Goal: Task Accomplishment & Management: Complete application form

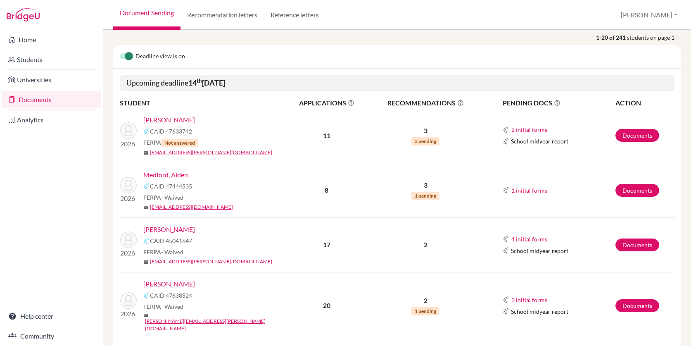
scroll to position [70, 0]
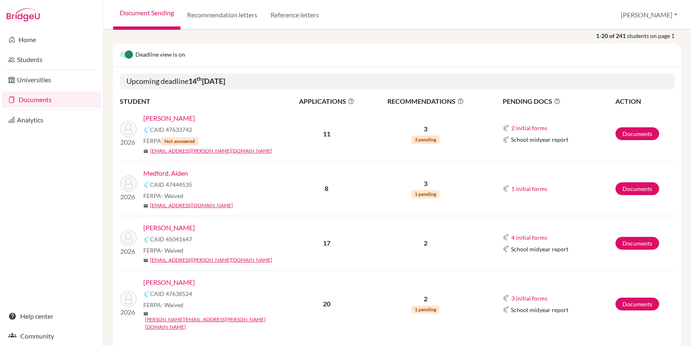
click at [188, 227] on link "Mendez, Francisco" at bounding box center [169, 228] width 52 height 10
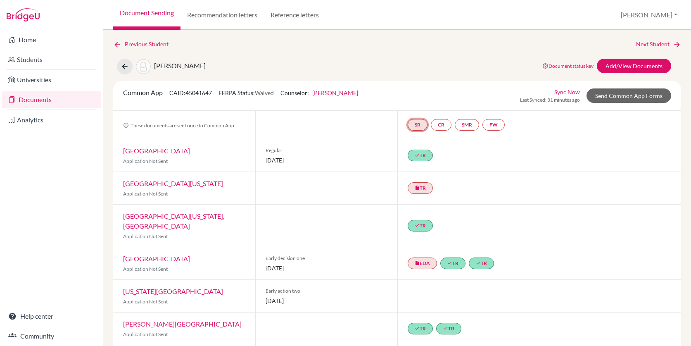
click at [421, 124] on link "SR" at bounding box center [418, 125] width 20 height 12
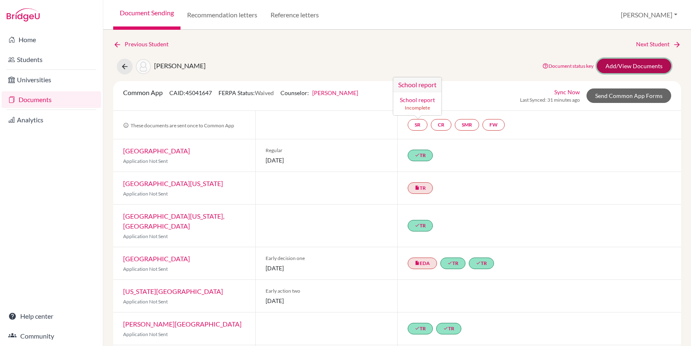
click at [629, 67] on link "Add/View Documents" at bounding box center [634, 66] width 74 height 14
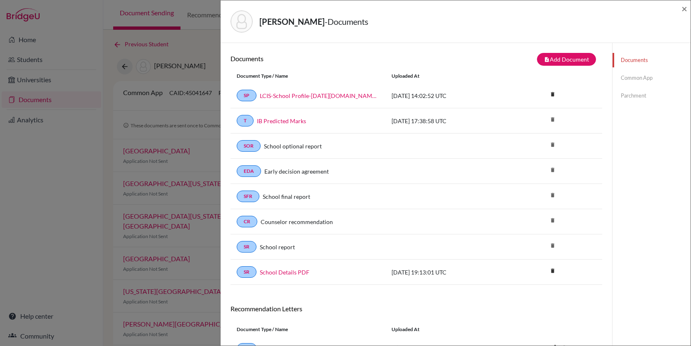
scroll to position [71, 0]
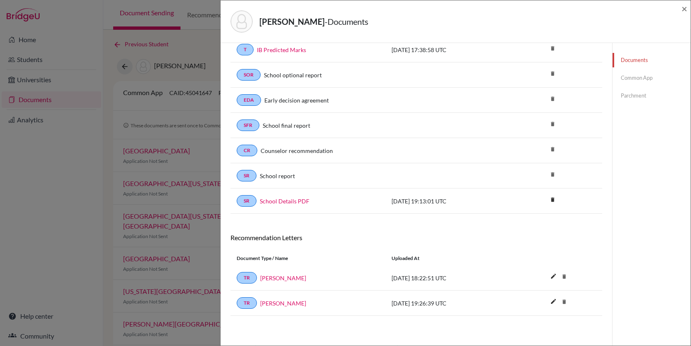
click at [630, 83] on link "Common App" at bounding box center [652, 78] width 78 height 14
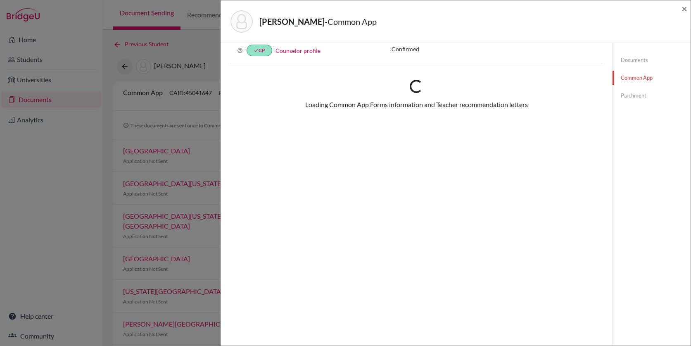
scroll to position [71, 0]
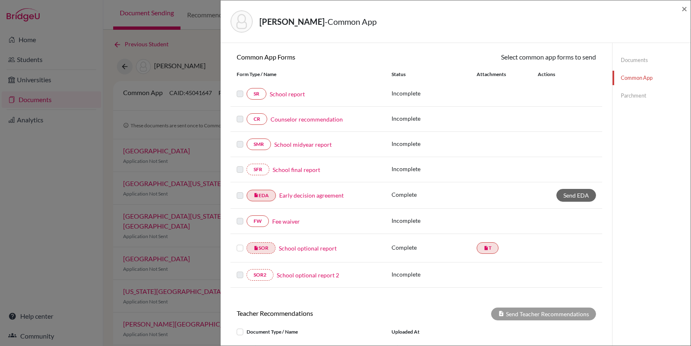
click at [288, 92] on link "School report" at bounding box center [287, 94] width 35 height 9
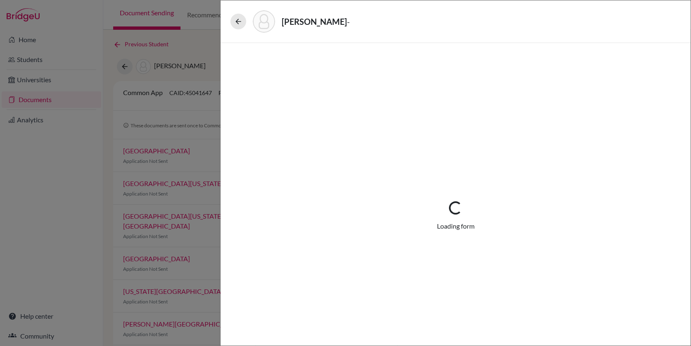
select select "2"
select select "0"
select select "1"
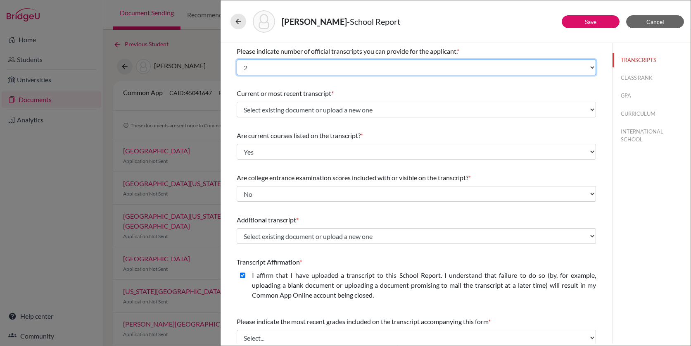
click at [340, 66] on select "Select... 1 2 3 4" at bounding box center [417, 68] width 360 height 16
select select "1"
click at [237, 60] on select "Select... 1 2 3 4" at bounding box center [417, 68] width 360 height 16
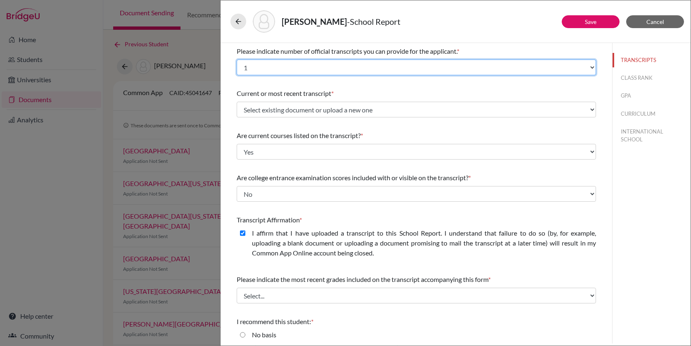
scroll to position [56, 0]
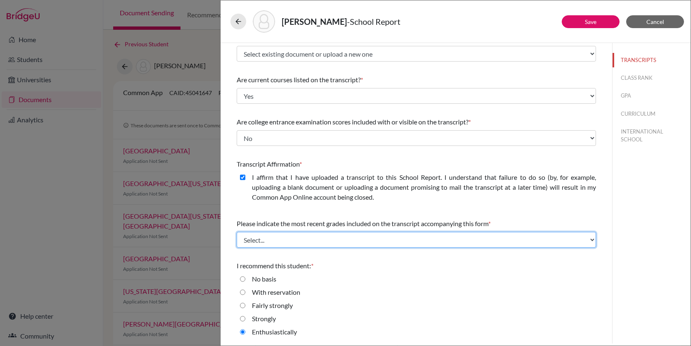
click at [302, 237] on select "Select... Final junior year grades 1st Quarter senior year grades 2nd Quarter/1…" at bounding box center [417, 240] width 360 height 16
select select "1"
click at [237, 232] on select "Select... Final junior year grades 1st Quarter senior year grades 2nd Quarter/1…" at bounding box center [417, 240] width 360 height 16
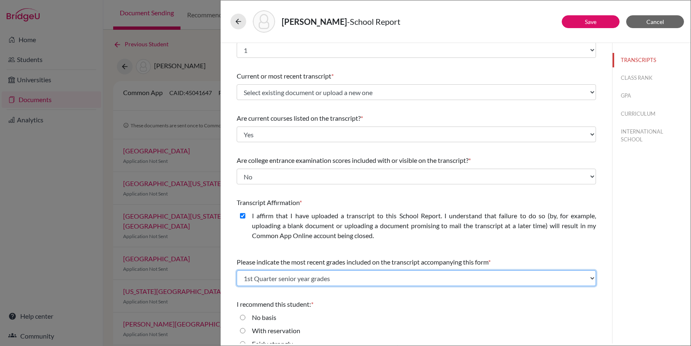
scroll to position [0, 0]
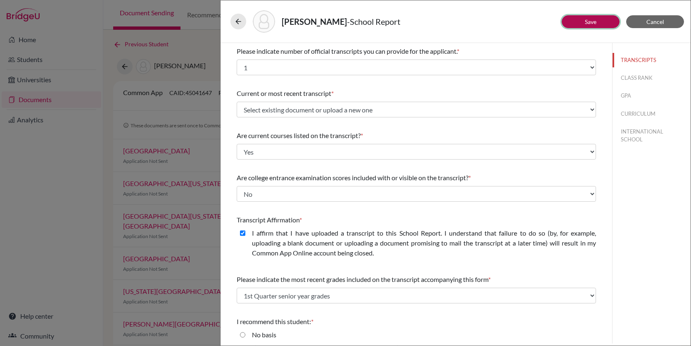
click at [579, 20] on button "Save" at bounding box center [591, 21] width 58 height 13
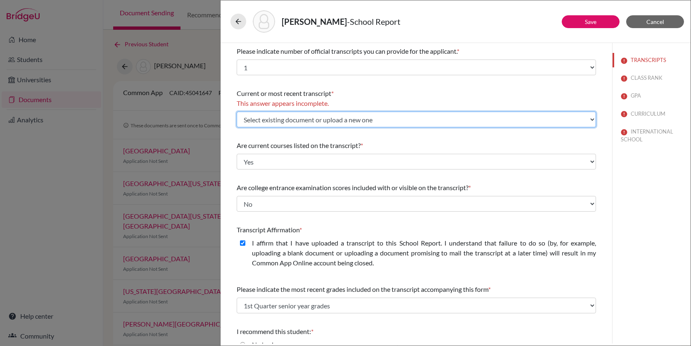
click at [413, 122] on select "Select existing document or upload a new one IB Predicted Marks Upload New File" at bounding box center [417, 120] width 360 height 16
select select "Upload New File"
click at [237, 112] on select "Select existing document or upload a new one IB Predicted Marks Upload New File" at bounding box center [417, 120] width 360 height 16
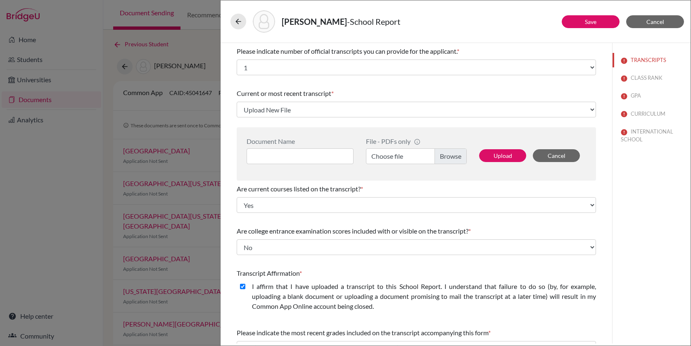
click at [397, 157] on label "Choose file" at bounding box center [416, 156] width 101 height 16
click at [397, 157] on input "Choose file" at bounding box center [416, 156] width 101 height 16
click at [652, 79] on button "CLASS RANK" at bounding box center [652, 78] width 78 height 14
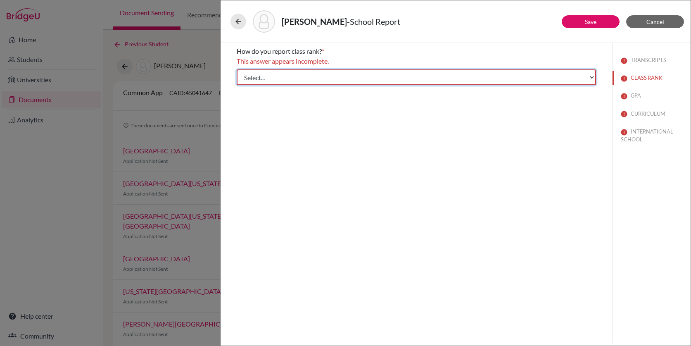
click at [422, 80] on select "Select... Exact Decile Quintile Quartile None" at bounding box center [417, 77] width 360 height 16
select select "5"
click at [237, 69] on select "Select... Exact Decile Quintile Quartile None" at bounding box center [417, 77] width 360 height 16
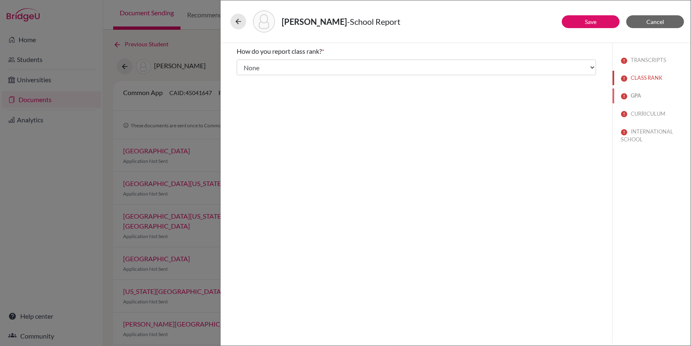
click at [639, 95] on button "GPA" at bounding box center [652, 95] width 78 height 14
click at [260, 86] on label "No" at bounding box center [256, 88] width 9 height 10
click at [246, 86] on input "No" at bounding box center [242, 88] width 5 height 10
radio input "true"
click at [641, 114] on button "CURRICULUM" at bounding box center [652, 114] width 78 height 14
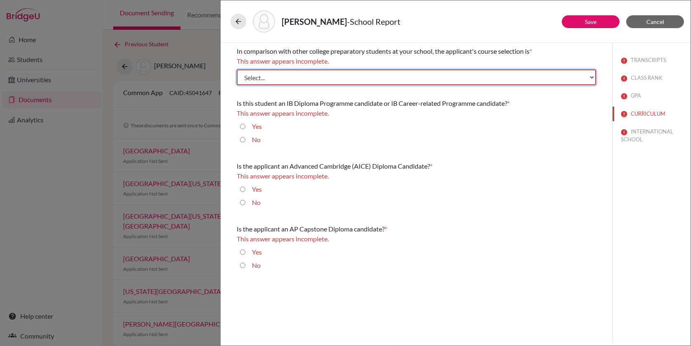
click at [305, 75] on select "Select... Less than demanding Average Demanding Very demanding Most demanding P…" at bounding box center [417, 77] width 360 height 16
select select "4"
click at [237, 69] on select "Select... Less than demanding Average Demanding Very demanding Most demanding P…" at bounding box center [417, 77] width 360 height 16
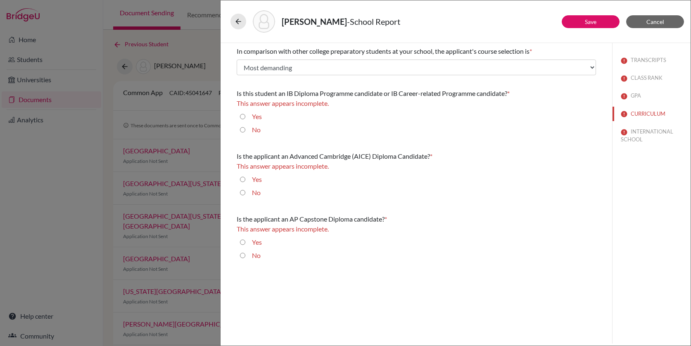
click at [244, 116] on input "Yes" at bounding box center [242, 117] width 5 height 10
radio input "true"
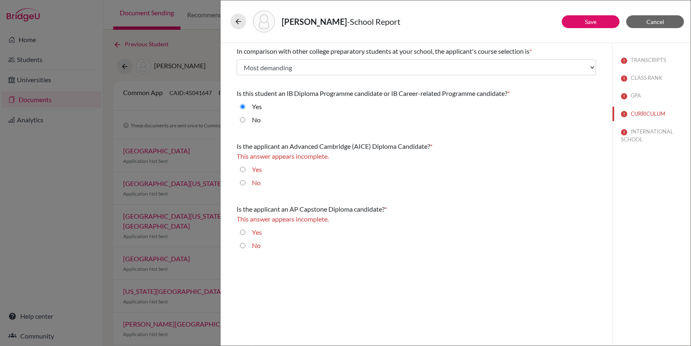
click at [241, 181] on input "No" at bounding box center [242, 183] width 5 height 10
radio input "true"
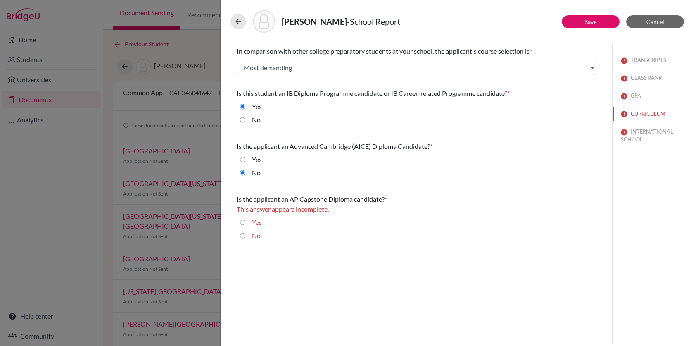
click at [243, 234] on input "No" at bounding box center [242, 236] width 5 height 10
radio input "true"
click at [644, 127] on button "INTERNATIONAL SCHOOL" at bounding box center [652, 135] width 78 height 22
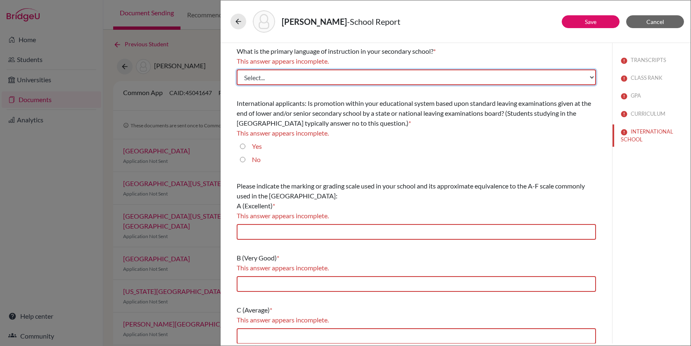
click at [332, 73] on select "Select... Albanian Arabic Armenian Assamese Azerbaijani Belarusian Bengali Bulg…" at bounding box center [417, 77] width 360 height 16
select select "14"
click at [237, 69] on select "Select... Albanian Arabic Armenian Assamese Azerbaijani Belarusian Bengali Bulg…" at bounding box center [417, 77] width 360 height 16
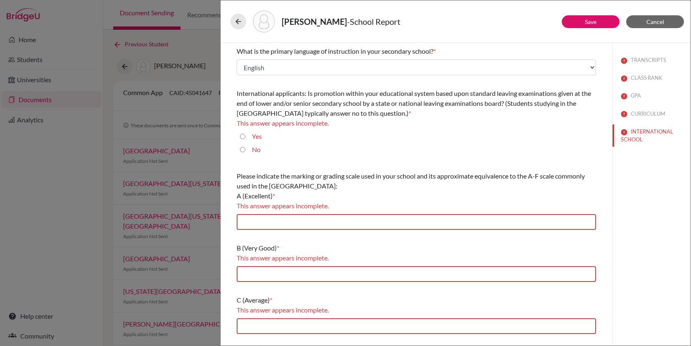
click at [241, 150] on input "No" at bounding box center [242, 150] width 5 height 10
radio input "true"
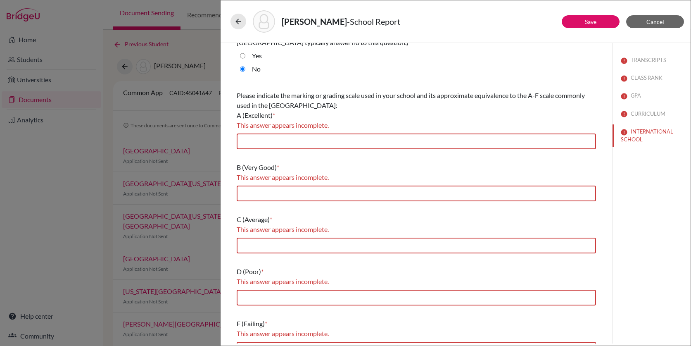
scroll to position [73, 0]
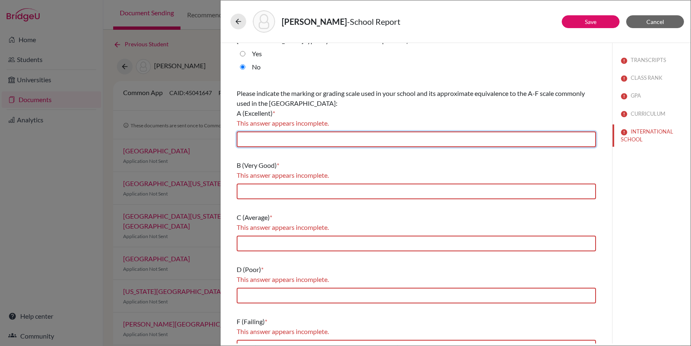
click at [302, 137] on input "text" at bounding box center [417, 139] width 360 height 16
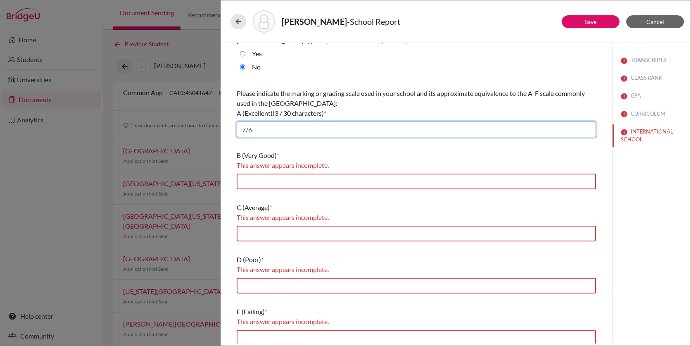
type input "7/6"
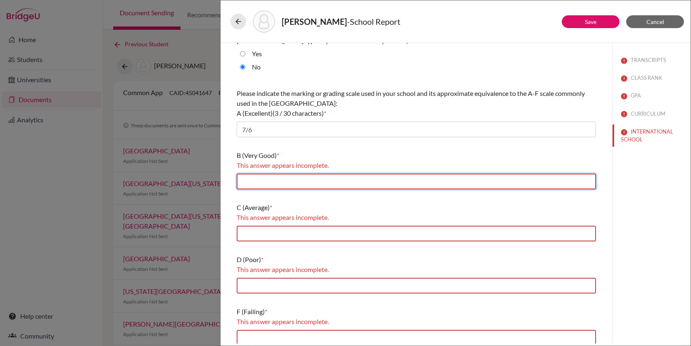
click at [269, 181] on input "text" at bounding box center [417, 182] width 360 height 16
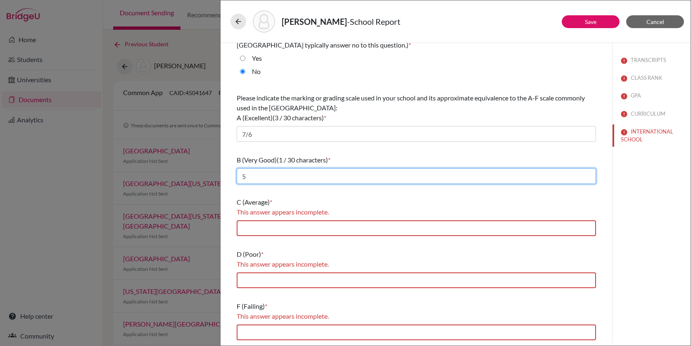
scroll to position [68, 0]
type input "5"
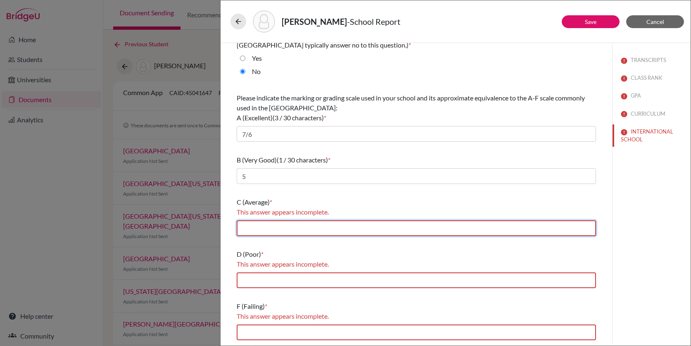
click at [254, 232] on input "text" at bounding box center [417, 228] width 360 height 16
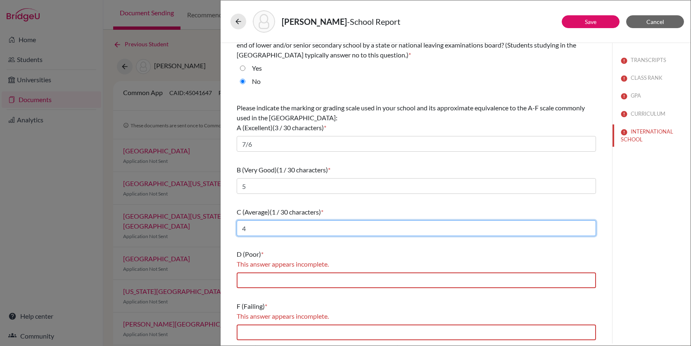
type input "4"
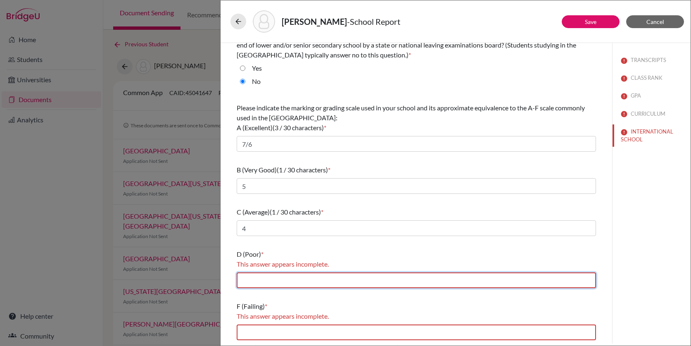
click at [247, 279] on input "text" at bounding box center [417, 280] width 360 height 16
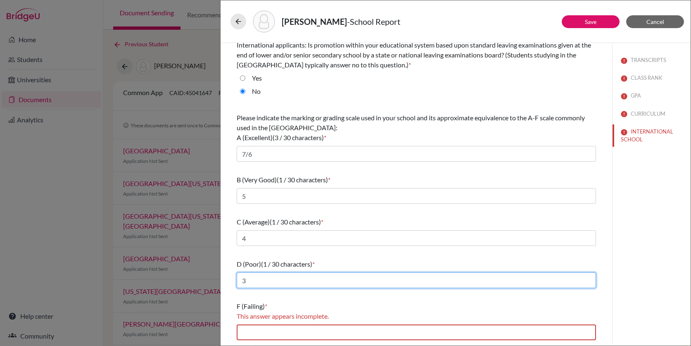
type input "3"
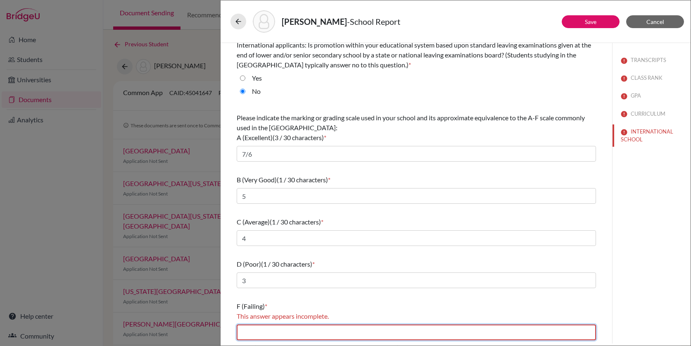
click at [250, 327] on input "text" at bounding box center [417, 332] width 360 height 16
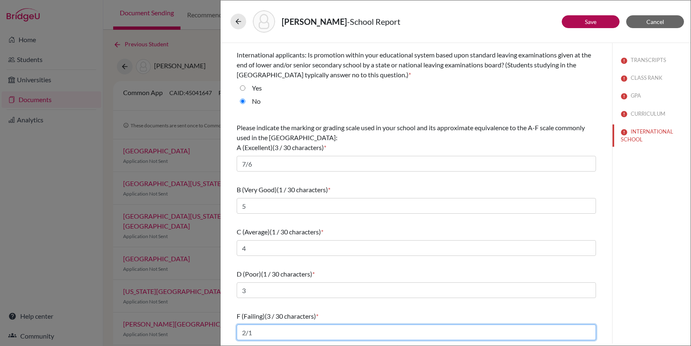
type input "2/1"
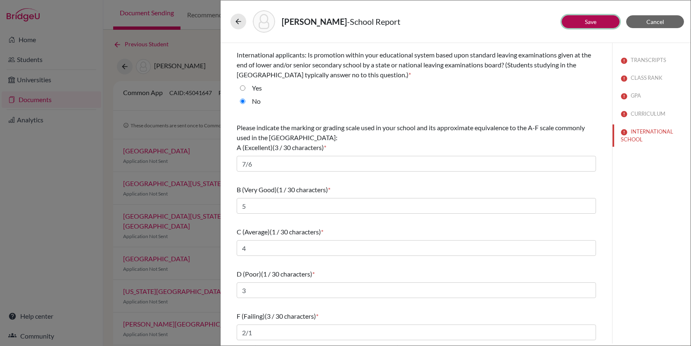
click at [591, 23] on link "Save" at bounding box center [591, 21] width 12 height 7
select select "1"
select select "0"
select select "1"
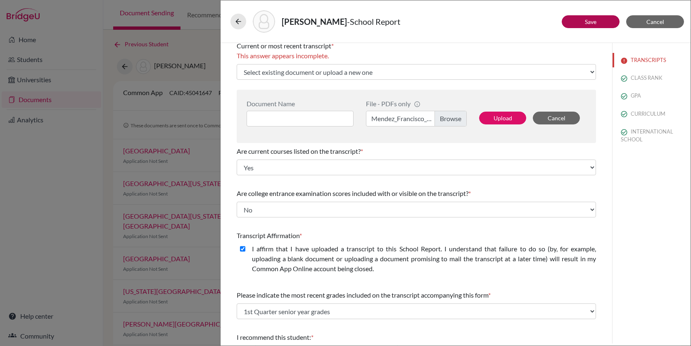
scroll to position [0, 0]
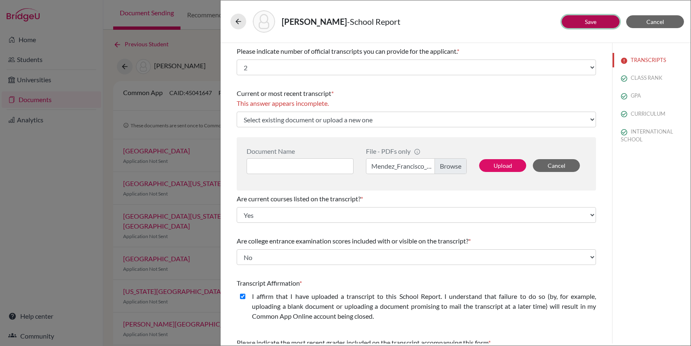
click at [585, 26] on button "Save" at bounding box center [591, 21] width 58 height 13
click at [581, 18] on button "Save" at bounding box center [591, 21] width 58 height 13
click at [497, 163] on button "Upload" at bounding box center [502, 165] width 47 height 13
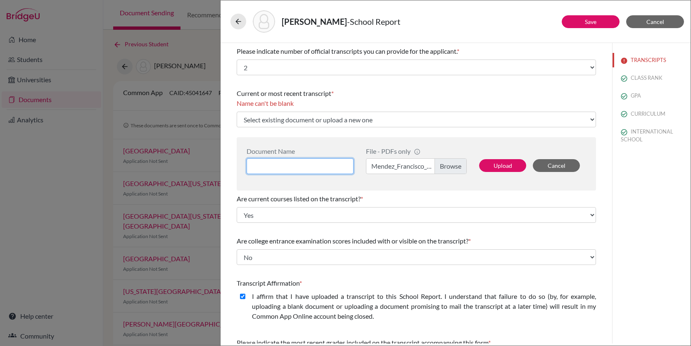
click at [302, 160] on input at bounding box center [300, 166] width 107 height 16
type input "Francisco.Mendez"
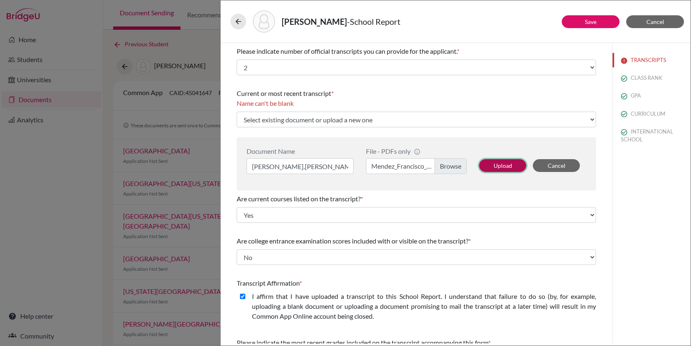
click at [496, 164] on button "Upload" at bounding box center [502, 165] width 47 height 13
select select "686206"
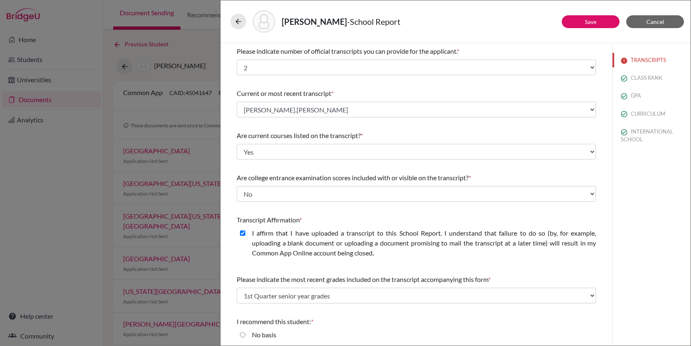
scroll to position [56, 0]
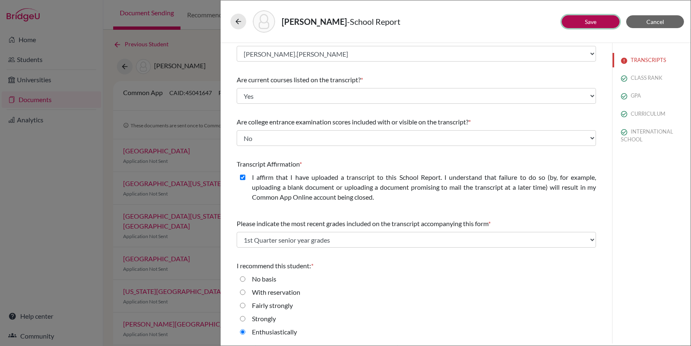
click at [596, 27] on button "Save" at bounding box center [591, 21] width 58 height 13
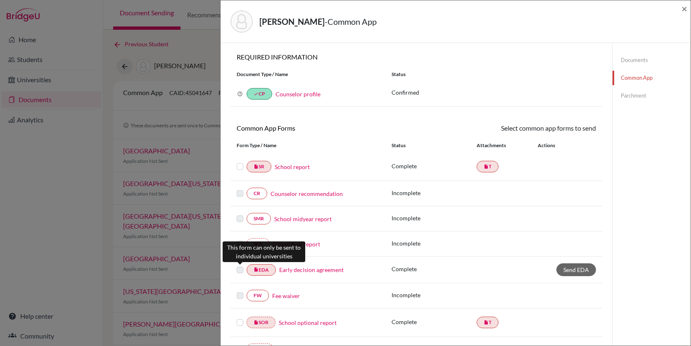
click at [241, 265] on label at bounding box center [240, 265] width 7 height 0
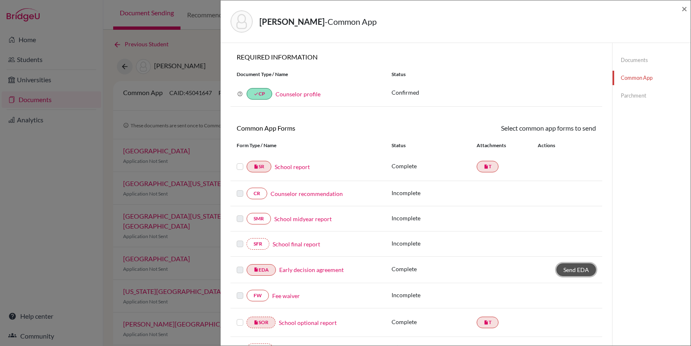
click at [579, 270] on span "Send EDA" at bounding box center [577, 269] width 26 height 7
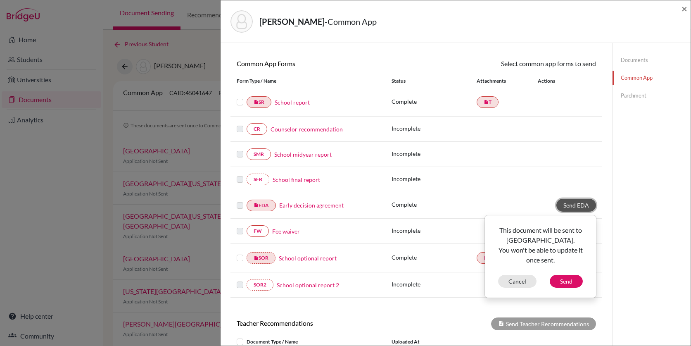
scroll to position [90, 0]
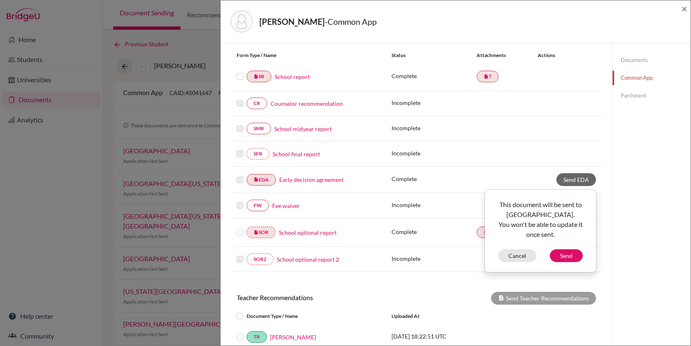
click at [525, 151] on div "Incomplete" at bounding box center [494, 154] width 205 height 10
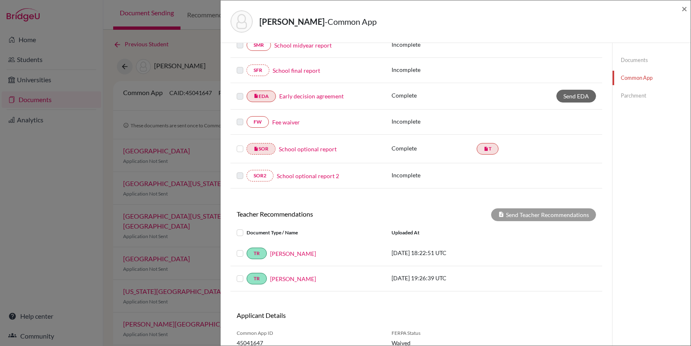
scroll to position [206, 0]
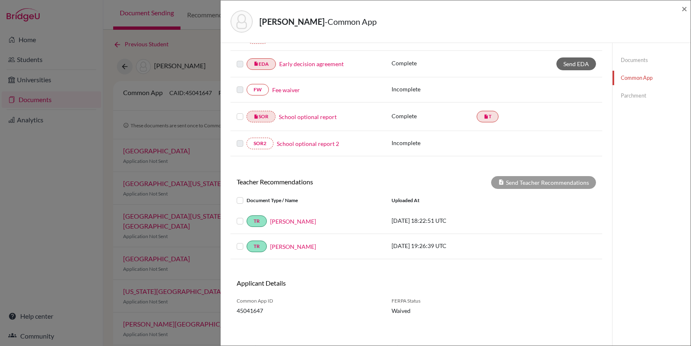
click at [247, 216] on label at bounding box center [247, 216] width 0 height 0
click at [0, 0] on input "checkbox" at bounding box center [0, 0] width 0 height 0
click at [247, 241] on label at bounding box center [247, 241] width 0 height 0
click at [0, 0] on input "checkbox" at bounding box center [0, 0] width 0 height 0
click at [515, 185] on button "Send Teacher Recommendations" at bounding box center [543, 182] width 105 height 13
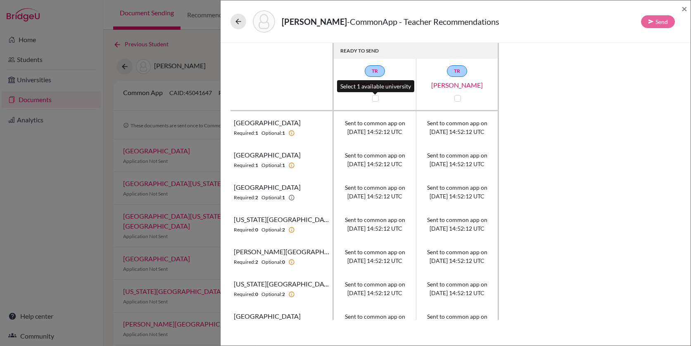
click at [376, 96] on label at bounding box center [375, 98] width 7 height 7
click at [376, 96] on input "checkbox" at bounding box center [373, 97] width 7 height 8
checkbox input "true"
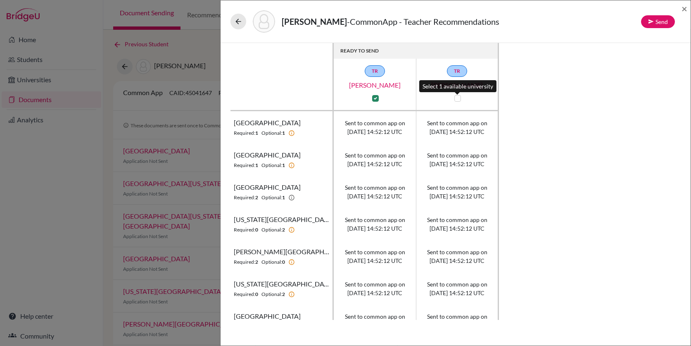
click at [458, 99] on label at bounding box center [458, 98] width 7 height 7
click at [458, 99] on input "checkbox" at bounding box center [456, 97] width 7 height 8
checkbox input "true"
click at [657, 21] on button "Send" at bounding box center [658, 21] width 34 height 13
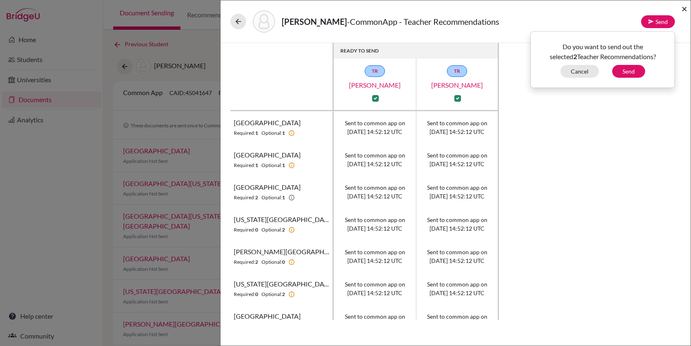
click at [687, 8] on span "×" at bounding box center [685, 8] width 6 height 12
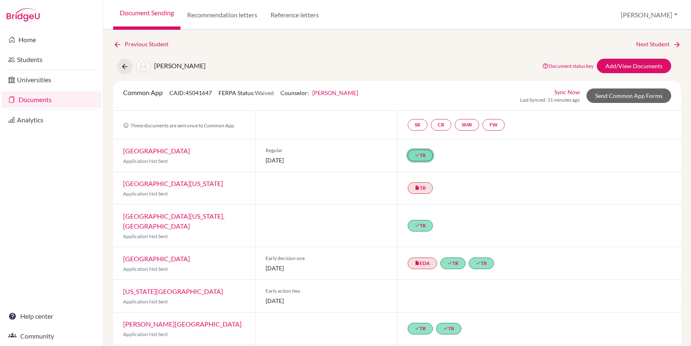
click at [426, 154] on link "done TR" at bounding box center [420, 156] width 25 height 12
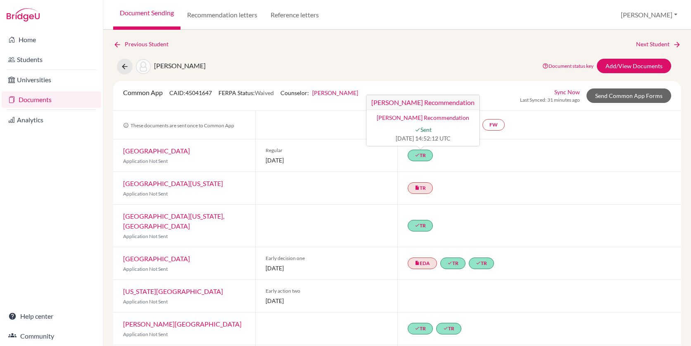
click at [453, 216] on div "done TR" at bounding box center [540, 226] width 284 height 42
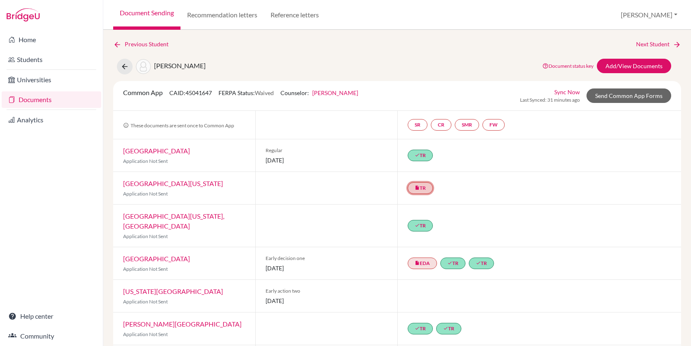
click at [417, 184] on link "insert_drive_file TR" at bounding box center [420, 188] width 25 height 12
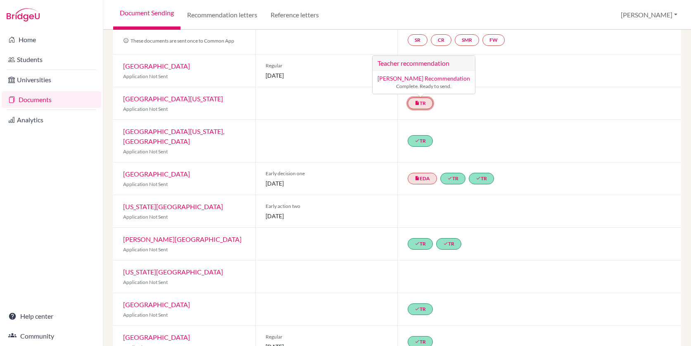
scroll to position [75, 0]
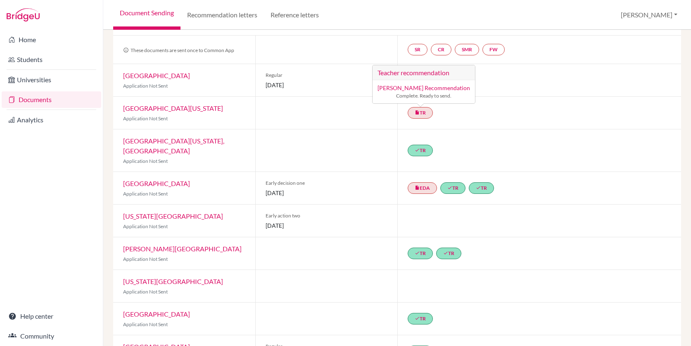
click at [456, 121] on div "insert_drive_file TR Teacher recommendation Joshua Purcell’s Recommendation Com…" at bounding box center [540, 113] width 284 height 32
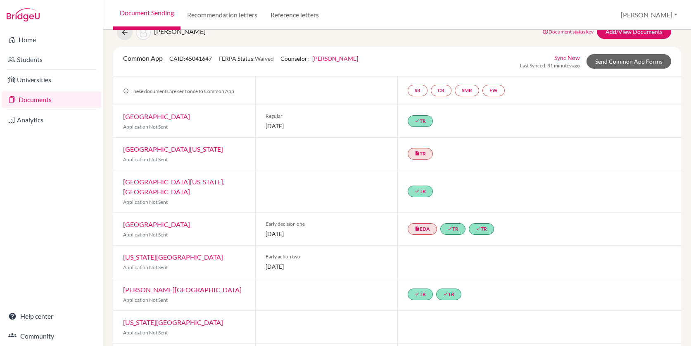
scroll to position [30, 0]
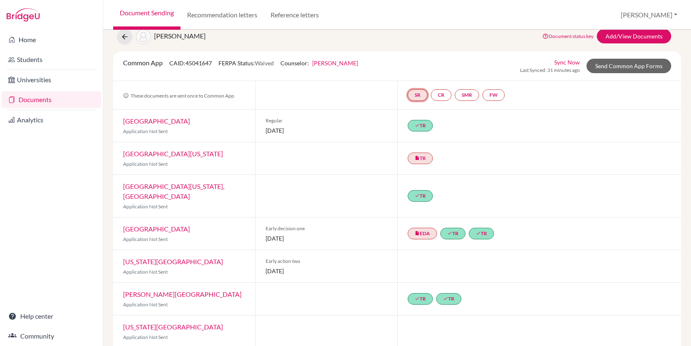
click at [424, 96] on link "SR" at bounding box center [418, 95] width 20 height 12
click at [614, 68] on link "Send Common App Forms" at bounding box center [629, 66] width 85 height 14
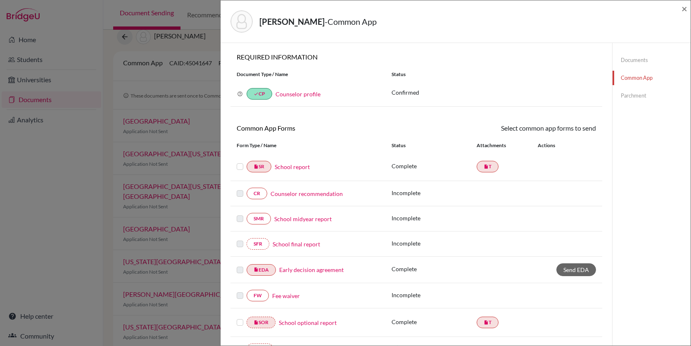
click at [238, 162] on label at bounding box center [240, 162] width 7 height 0
click at [0, 0] on input "checkbox" at bounding box center [0, 0] width 0 height 0
click at [583, 128] on link "Send" at bounding box center [579, 129] width 34 height 13
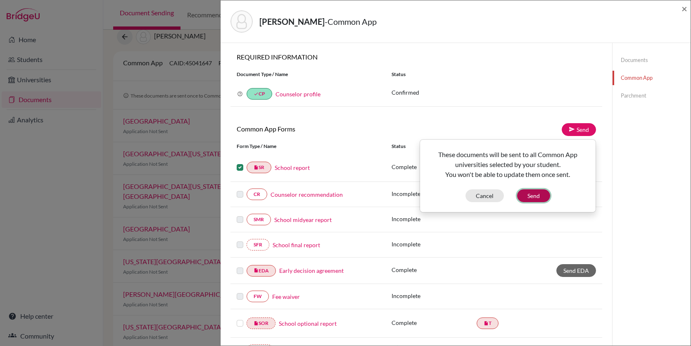
click at [539, 194] on button "Send" at bounding box center [533, 195] width 33 height 13
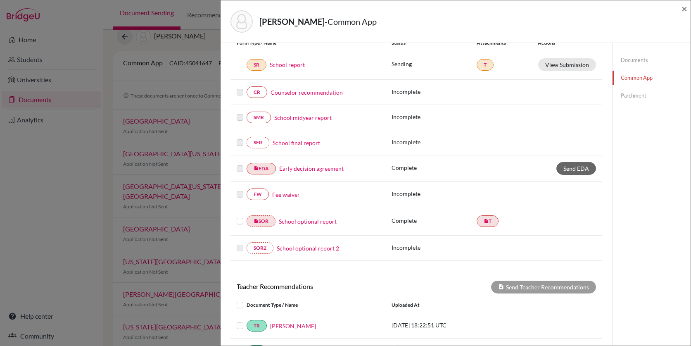
scroll to position [102, 0]
click at [240, 217] on label at bounding box center [240, 217] width 7 height 0
click at [0, 0] on input "checkbox" at bounding box center [0, 0] width 0 height 0
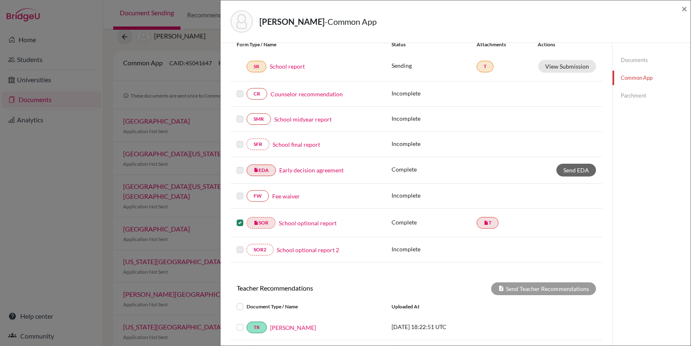
scroll to position [103, 0]
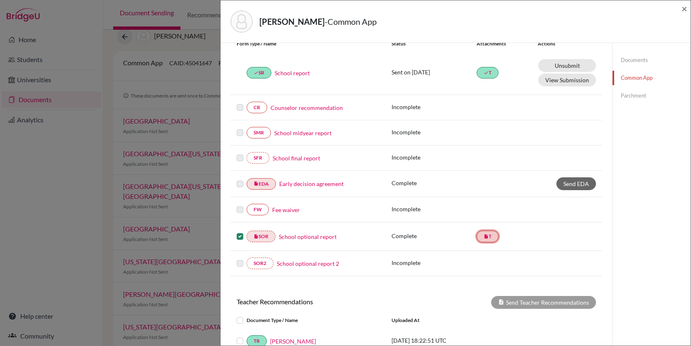
click at [487, 235] on icon "insert_drive_file" at bounding box center [486, 236] width 5 height 5
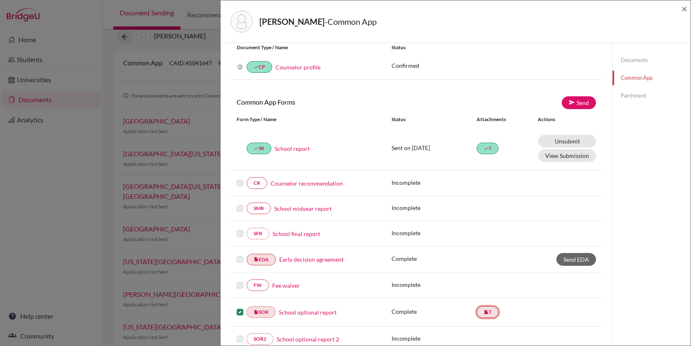
scroll to position [0, 0]
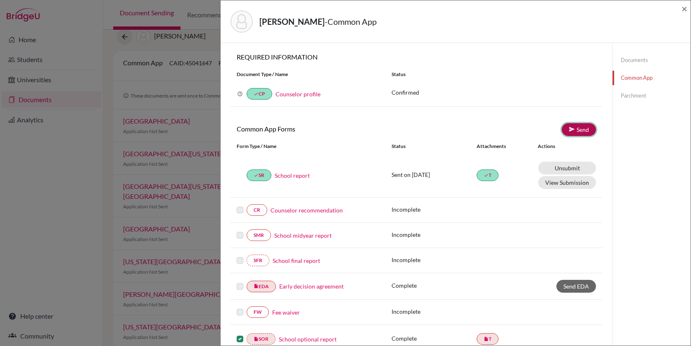
click at [583, 129] on link "Send" at bounding box center [579, 129] width 34 height 13
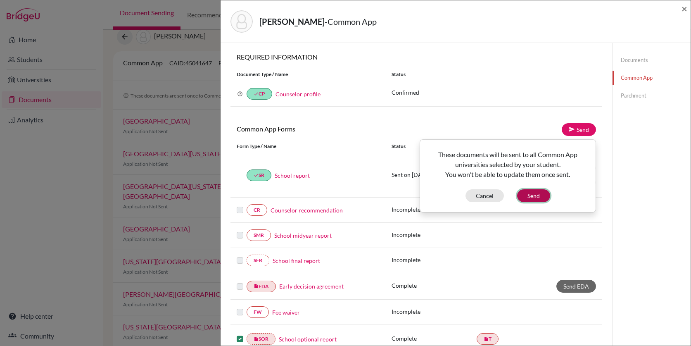
click at [534, 193] on button "Send" at bounding box center [533, 195] width 33 height 13
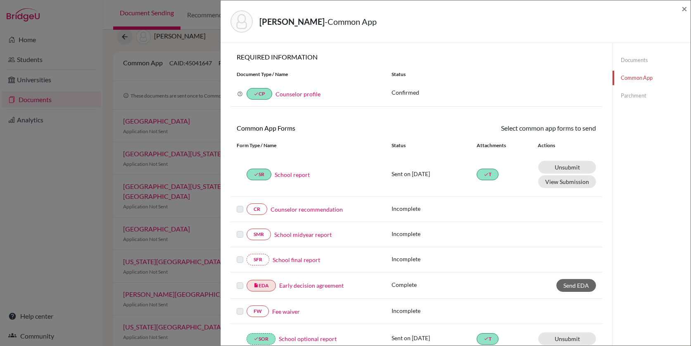
click at [51, 167] on div "Mendez, Francisco - Common App × × REQUIRED INFORMATION Document Type / Name St…" at bounding box center [345, 173] width 691 height 346
click at [684, 11] on span "×" at bounding box center [685, 8] width 6 height 12
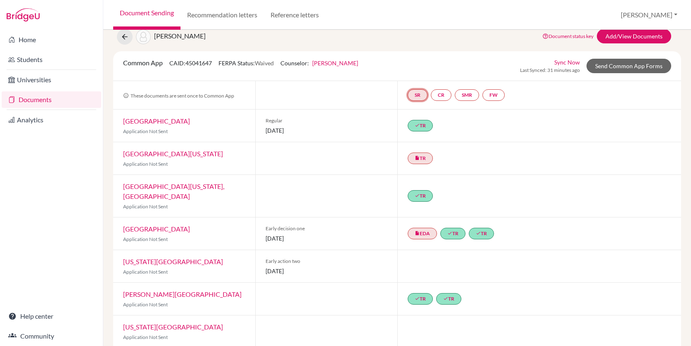
click at [418, 93] on link "SR" at bounding box center [418, 95] width 20 height 12
click at [459, 68] on div "Common App CAID: 45041647 FERPA Status: Waived Counselor: Bridget Moore First N…" at bounding box center [397, 66] width 561 height 16
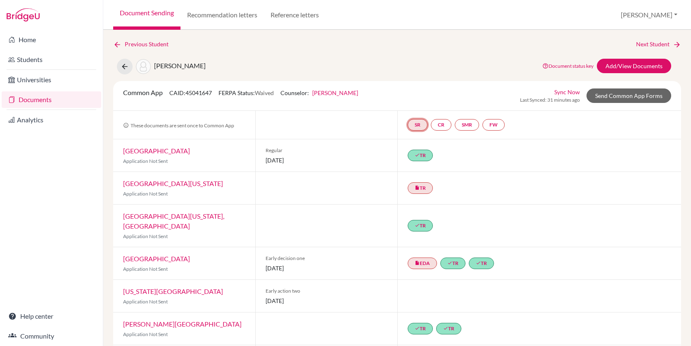
click at [419, 124] on link "SR" at bounding box center [418, 125] width 20 height 12
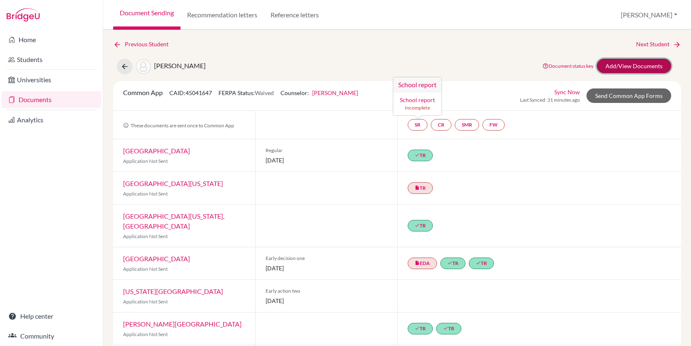
click at [638, 63] on link "Add/View Documents" at bounding box center [634, 66] width 74 height 14
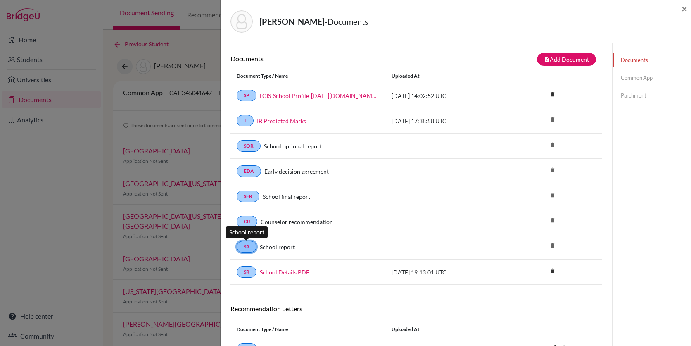
click at [250, 247] on link "SR" at bounding box center [247, 247] width 20 height 12
click at [685, 9] on span "×" at bounding box center [685, 8] width 6 height 12
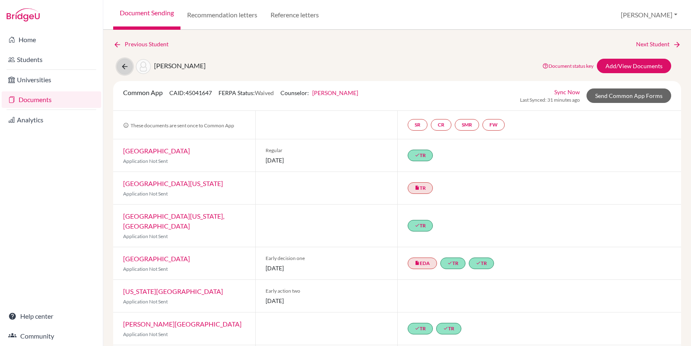
click at [124, 62] on icon at bounding box center [125, 66] width 8 height 8
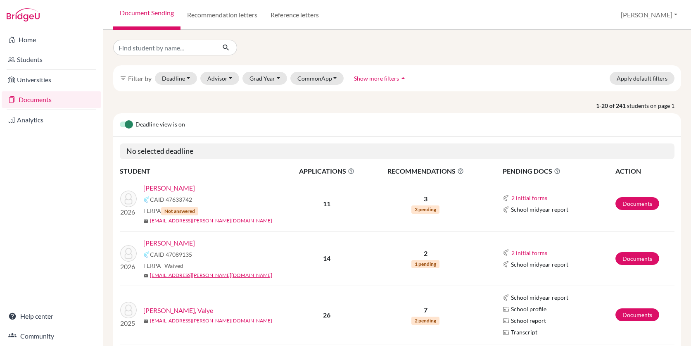
click at [44, 98] on link "Documents" at bounding box center [52, 99] width 100 height 17
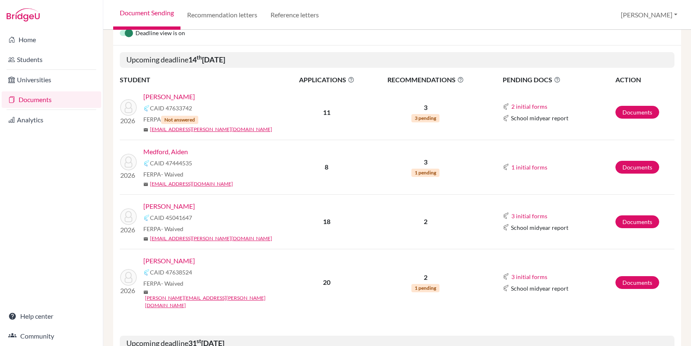
scroll to position [92, 0]
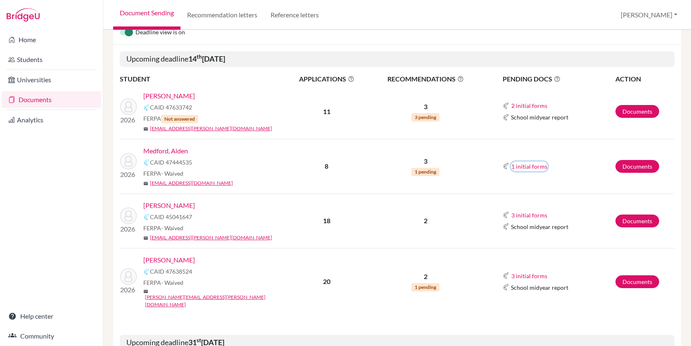
click at [534, 165] on button "1 initial forms" at bounding box center [529, 167] width 37 height 10
click at [624, 164] on link "Documents" at bounding box center [638, 166] width 44 height 13
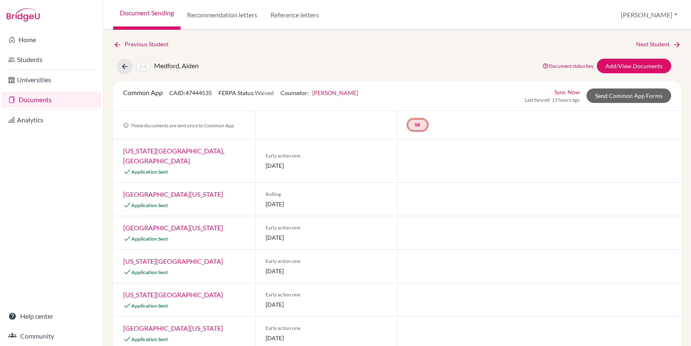
click at [422, 124] on link "SR" at bounding box center [418, 125] width 20 height 12
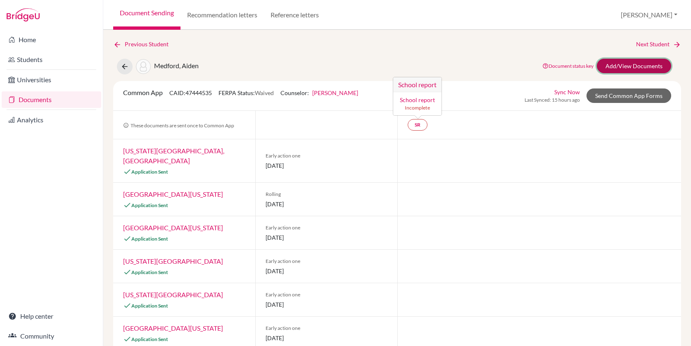
click at [637, 67] on link "Add/View Documents" at bounding box center [634, 66] width 74 height 14
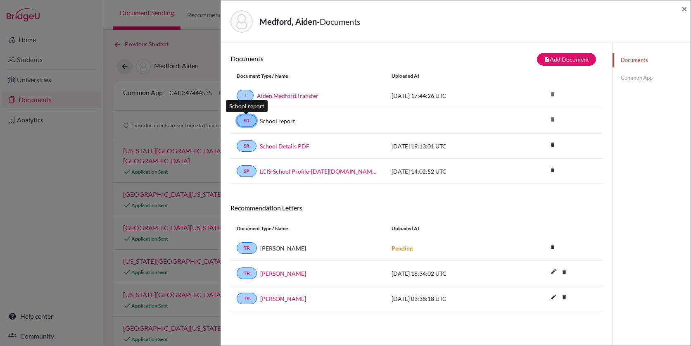
click at [244, 121] on link "SR" at bounding box center [247, 121] width 20 height 12
click at [407, 248] on strong "Pending" at bounding box center [402, 248] width 21 height 7
click at [303, 251] on span "Aiden Wayne Medford" at bounding box center [283, 248] width 46 height 9
click at [301, 277] on link "Aiden Wayne Medford" at bounding box center [283, 273] width 46 height 9
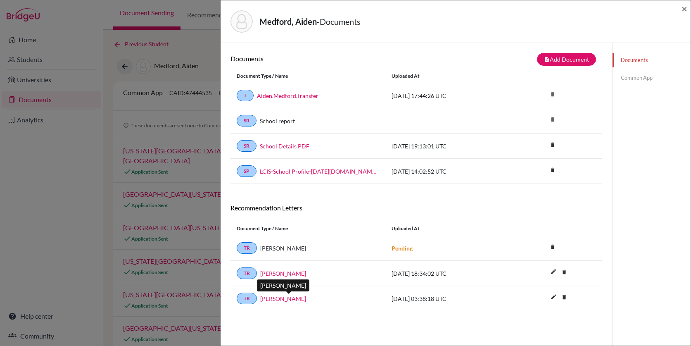
click at [306, 298] on link "Aiden Wayne Medford" at bounding box center [283, 298] width 46 height 9
click at [281, 145] on link "School Details PDF" at bounding box center [285, 146] width 50 height 9
click at [567, 57] on button "note_add Add Document" at bounding box center [566, 59] width 59 height 13
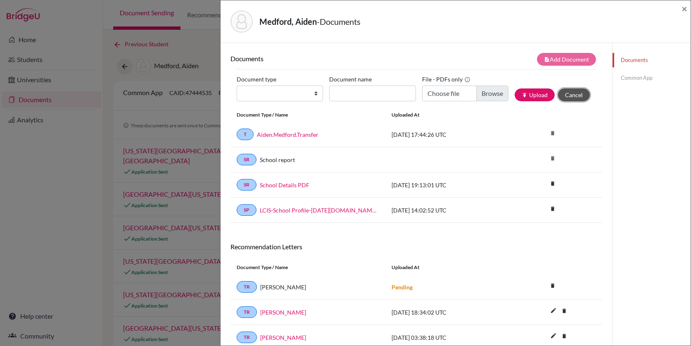
click at [572, 93] on button "Cancel" at bounding box center [574, 94] width 32 height 13
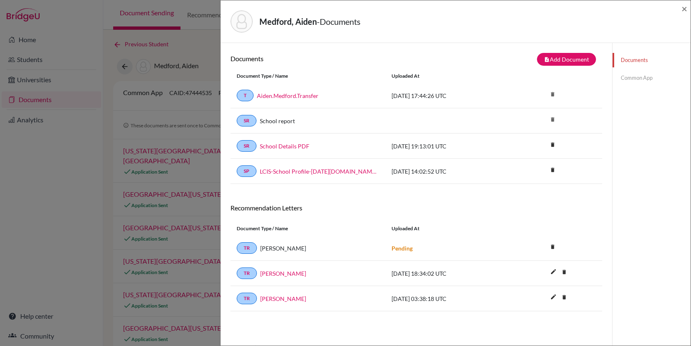
click at [637, 77] on link "Common App" at bounding box center [652, 78] width 78 height 14
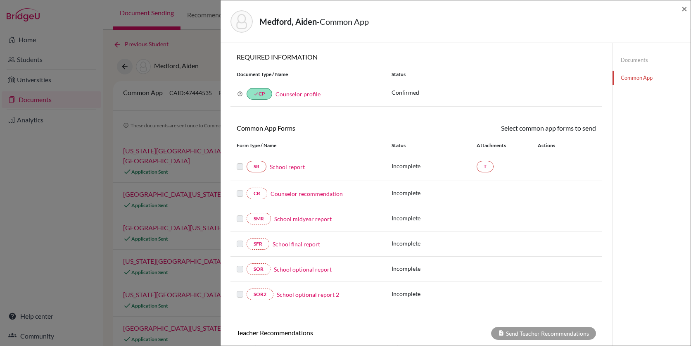
click at [283, 167] on link "School report" at bounding box center [287, 166] width 35 height 9
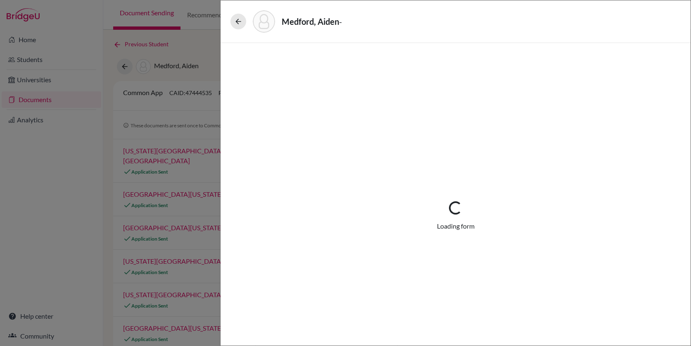
select select "2"
select select "1"
select select "686166"
select select "0"
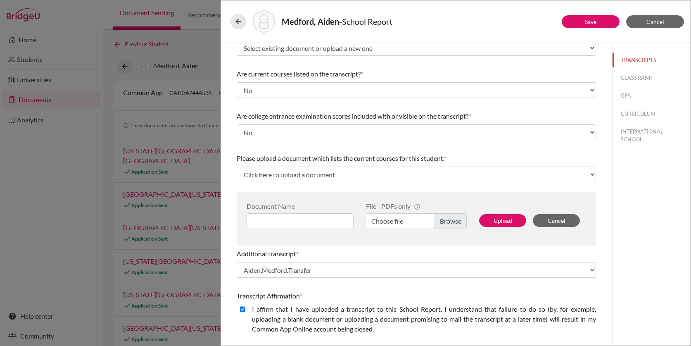
scroll to position [64, 0]
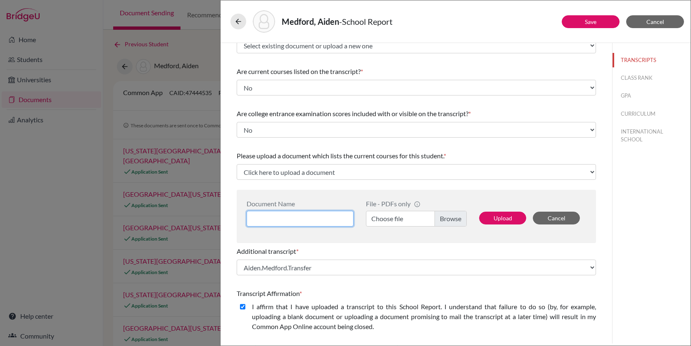
click at [281, 219] on input at bounding box center [300, 219] width 107 height 16
type input "Aiden.Medford.LCIS"
click at [401, 219] on label "Choose file" at bounding box center [416, 219] width 101 height 16
click at [401, 219] on input "Choose file" at bounding box center [416, 219] width 101 height 16
click at [506, 219] on button "Upload" at bounding box center [502, 218] width 47 height 13
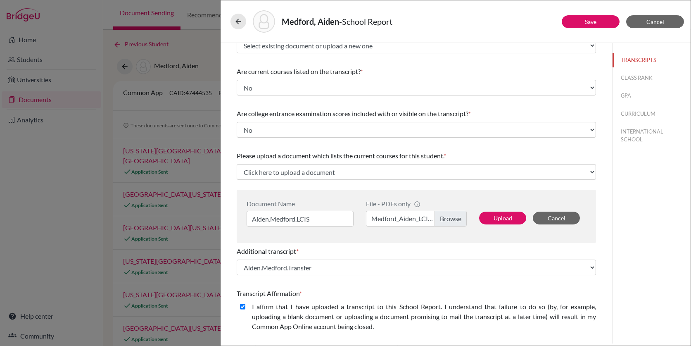
select select "686207"
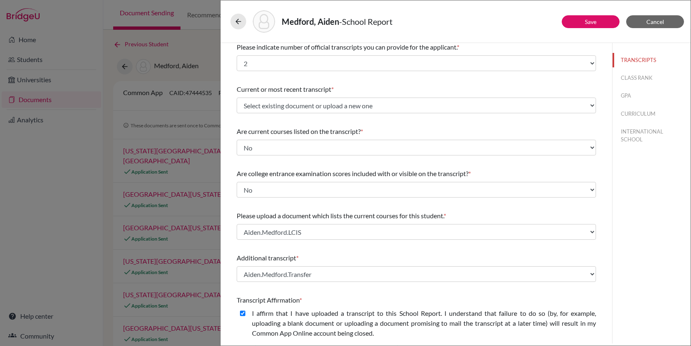
scroll to position [0, 0]
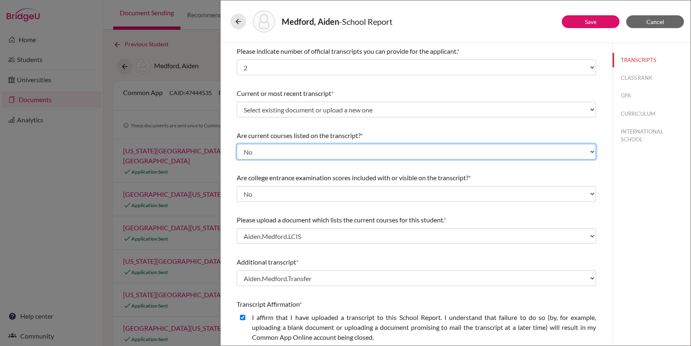
click at [316, 155] on select "Select... Yes No" at bounding box center [417, 152] width 360 height 16
select select "0"
click at [237, 144] on select "Select... Yes No" at bounding box center [417, 152] width 360 height 16
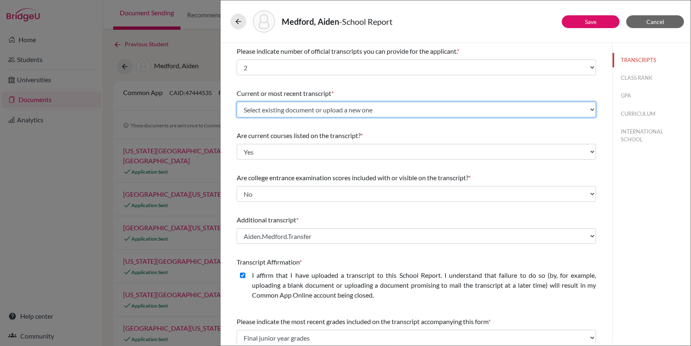
click at [332, 111] on select "Select existing document or upload a new one Aiden.Medford.Transfer Upload New …" at bounding box center [417, 110] width 360 height 16
select select "686166"
click at [237, 102] on select "Select existing document or upload a new one Aiden.Medford.Transfer Upload New …" at bounding box center [417, 110] width 360 height 16
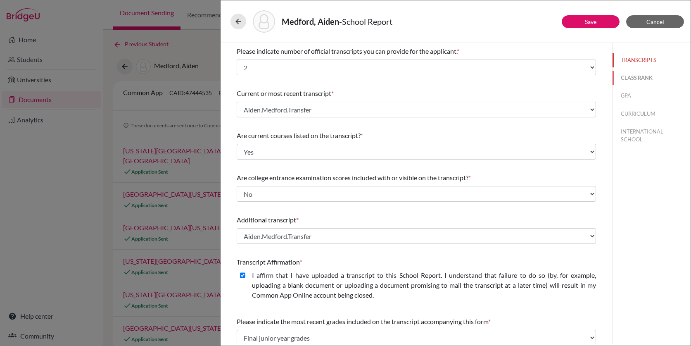
click at [640, 77] on button "CLASS RANK" at bounding box center [652, 78] width 78 height 14
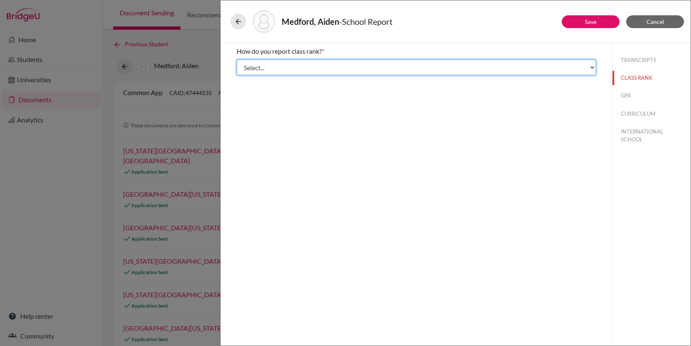
click at [368, 65] on select "Select... Exact Decile Quintile Quartile None" at bounding box center [417, 68] width 360 height 16
select select "5"
click at [237, 60] on select "Select... Exact Decile Quintile Quartile None" at bounding box center [417, 68] width 360 height 16
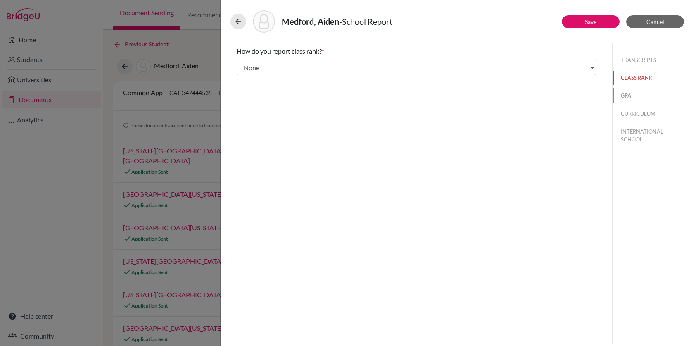
click at [629, 94] on button "GPA" at bounding box center [652, 95] width 78 height 14
click at [289, 76] on div "No" at bounding box center [417, 79] width 360 height 13
click at [260, 77] on label "No" at bounding box center [256, 78] width 9 height 10
click at [246, 77] on input "No" at bounding box center [242, 78] width 5 height 10
radio input "true"
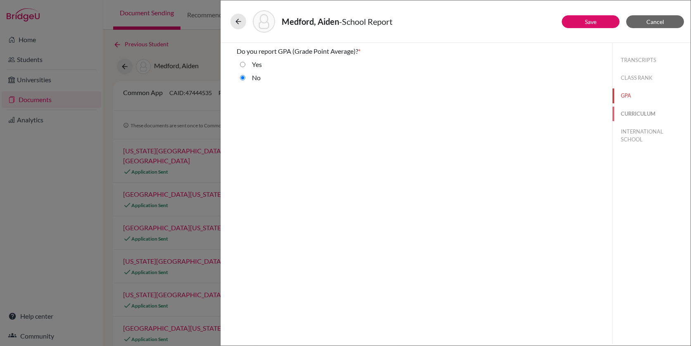
click at [648, 112] on button "CURRICULUM" at bounding box center [652, 114] width 78 height 14
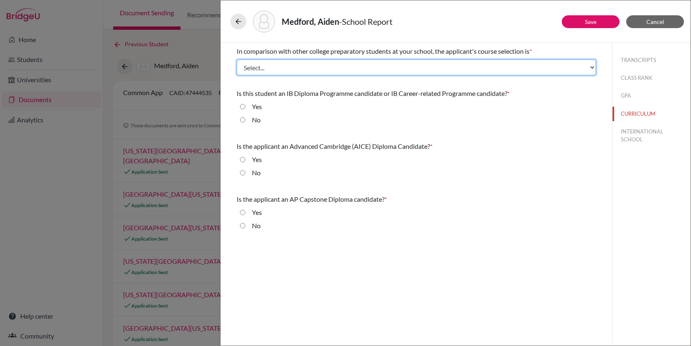
click at [263, 65] on select "Select... Less than demanding Average Demanding Very demanding Most demanding P…" at bounding box center [417, 68] width 360 height 16
select select "3"
click at [237, 60] on select "Select... Less than demanding Average Demanding Very demanding Most demanding P…" at bounding box center [417, 68] width 360 height 16
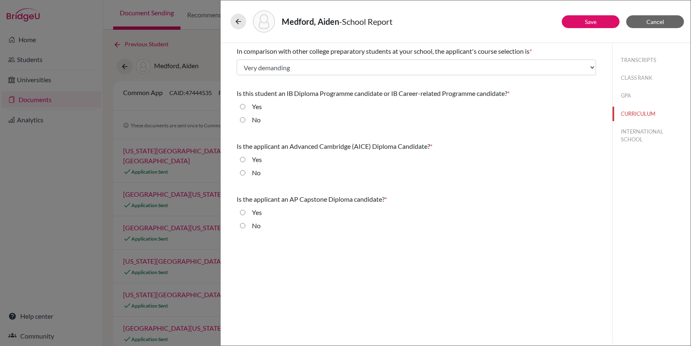
click at [242, 122] on input "No" at bounding box center [242, 120] width 5 height 10
radio input "true"
click at [241, 172] on input "No" at bounding box center [242, 173] width 5 height 10
radio input "true"
click at [242, 227] on input "No" at bounding box center [242, 226] width 5 height 10
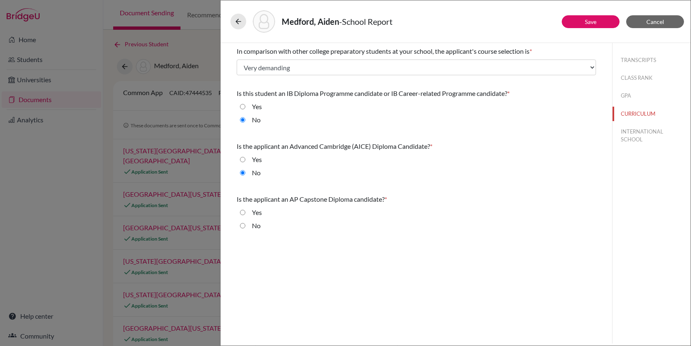
radio input "true"
click at [639, 138] on button "INTERNATIONAL SCHOOL" at bounding box center [652, 135] width 78 height 22
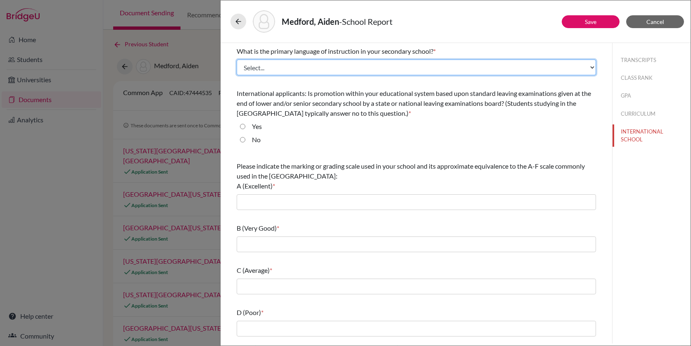
click at [290, 68] on select "Select... Albanian Arabic Armenian Assamese Azerbaijani Belarusian Bengali Bulg…" at bounding box center [417, 68] width 360 height 16
select select "14"
click at [237, 60] on select "Select... Albanian Arabic Armenian Assamese Azerbaijani Belarusian Bengali Bulg…" at bounding box center [417, 68] width 360 height 16
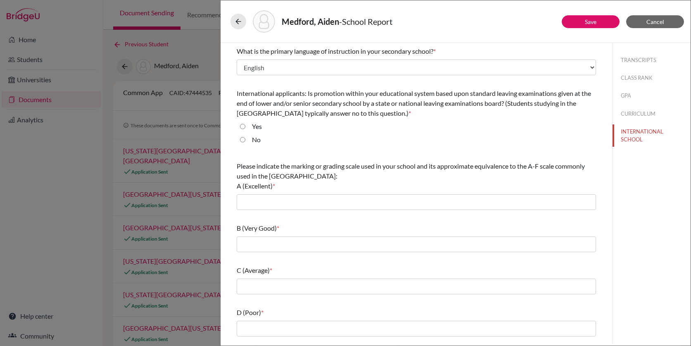
click at [241, 139] on input "No" at bounding box center [242, 140] width 5 height 10
radio input "true"
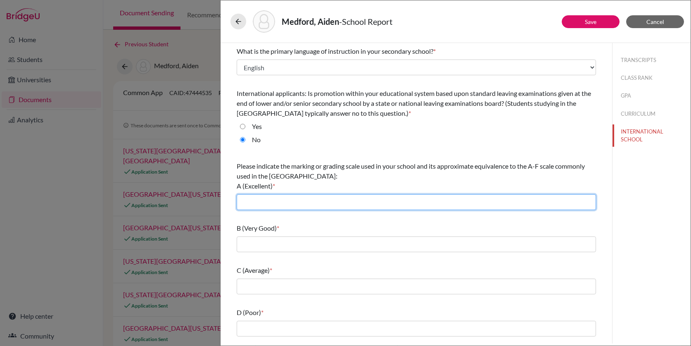
click at [276, 203] on input "text" at bounding box center [417, 202] width 360 height 16
type input "7/6"
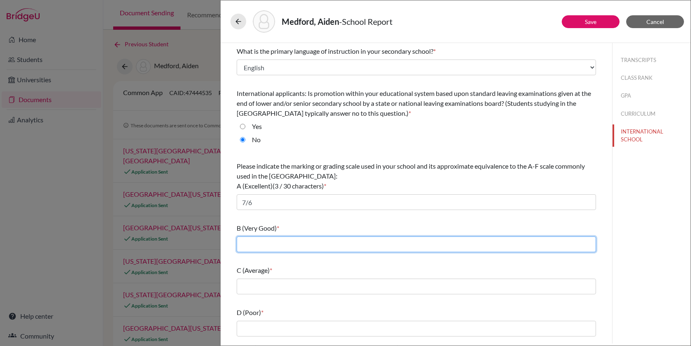
click at [277, 243] on input "text" at bounding box center [417, 244] width 360 height 16
type input "5"
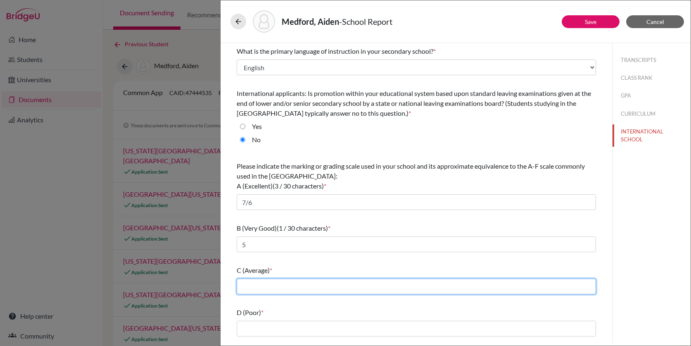
click at [280, 285] on input "text" at bounding box center [417, 287] width 360 height 16
type input "4"
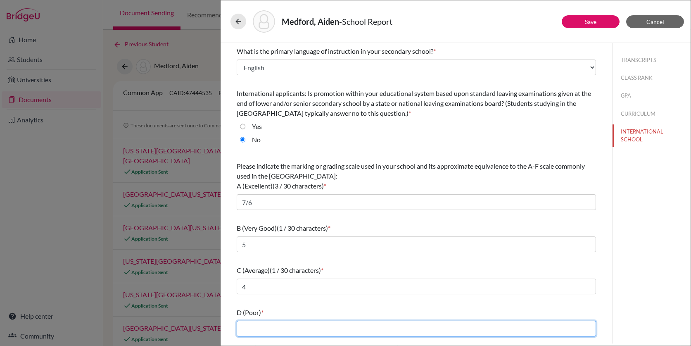
click at [288, 325] on input "text" at bounding box center [417, 329] width 360 height 16
type input "3"
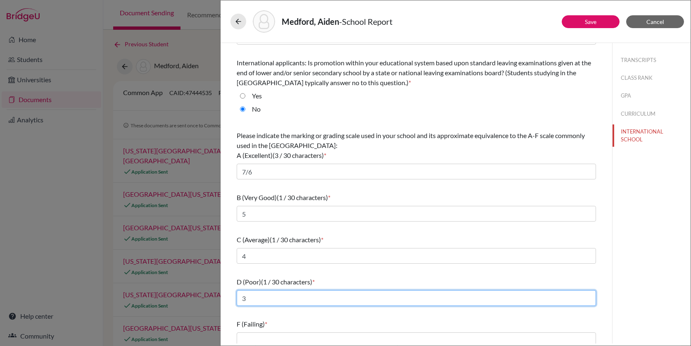
scroll to position [38, 0]
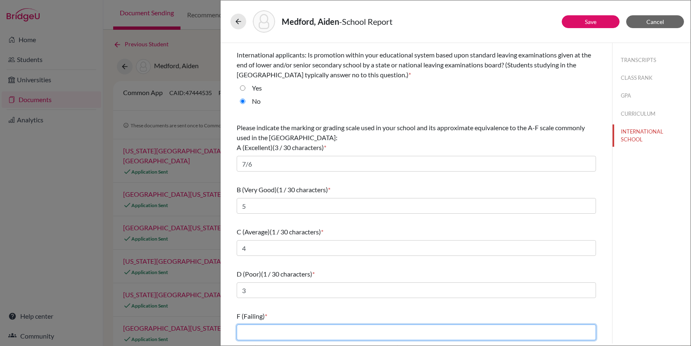
click at [269, 329] on input "text" at bounding box center [417, 332] width 360 height 16
type input "2/1"
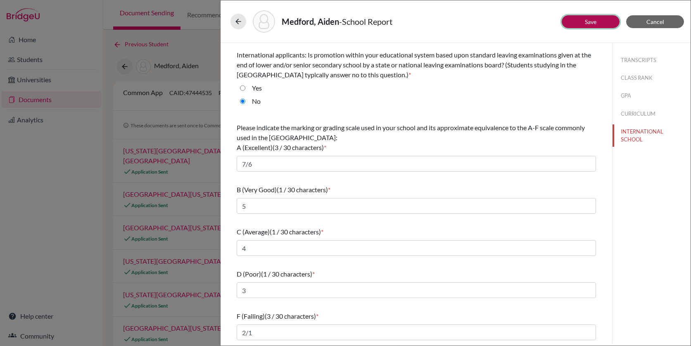
click at [606, 23] on button "Save" at bounding box center [591, 21] width 58 height 13
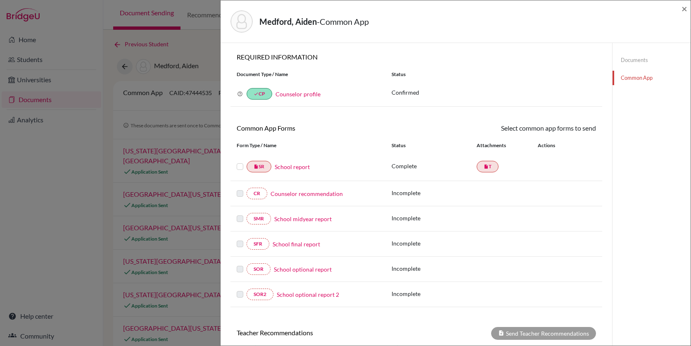
click at [240, 162] on label at bounding box center [240, 162] width 7 height 0
click at [0, 0] on input "checkbox" at bounding box center [0, 0] width 0 height 0
click at [585, 128] on link "Send" at bounding box center [579, 129] width 34 height 13
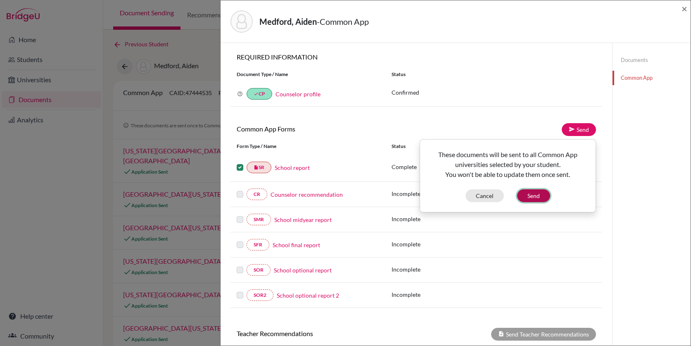
click at [535, 196] on button "Send" at bounding box center [533, 195] width 33 height 13
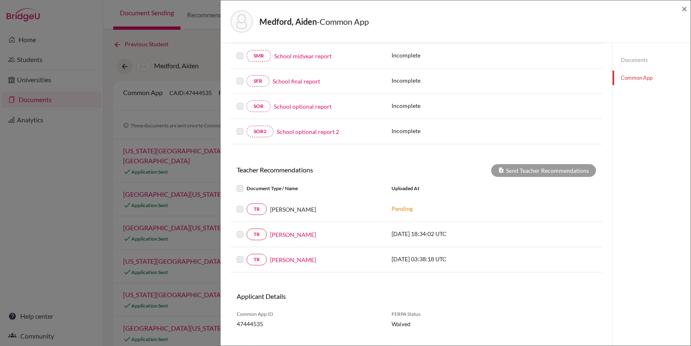
scroll to position [194, 0]
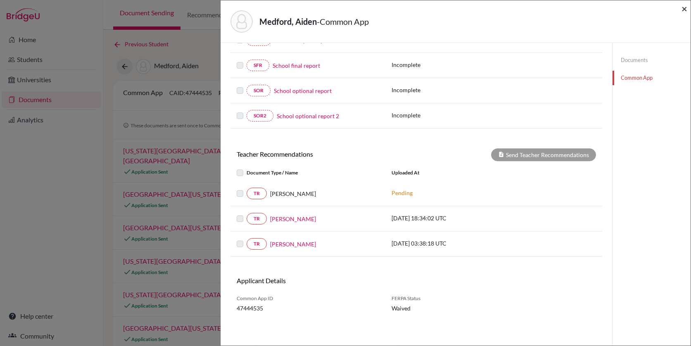
click at [684, 11] on span "×" at bounding box center [685, 8] width 6 height 12
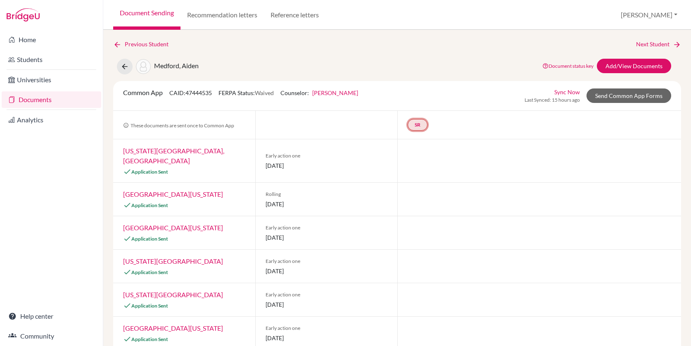
click at [420, 126] on link "SR" at bounding box center [418, 125] width 20 height 12
click at [420, 110] on small "Incomplete" at bounding box center [417, 107] width 38 height 7
click at [40, 104] on link "Documents" at bounding box center [52, 99] width 100 height 17
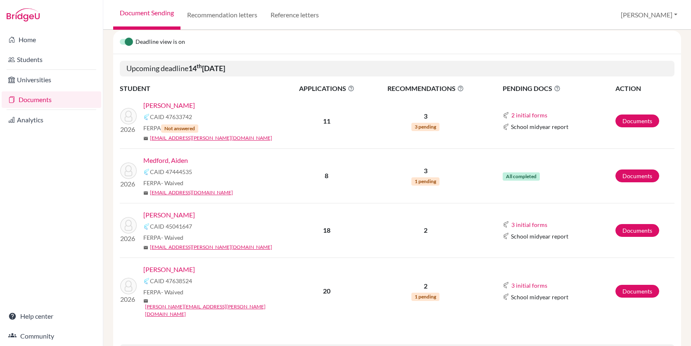
scroll to position [81, 0]
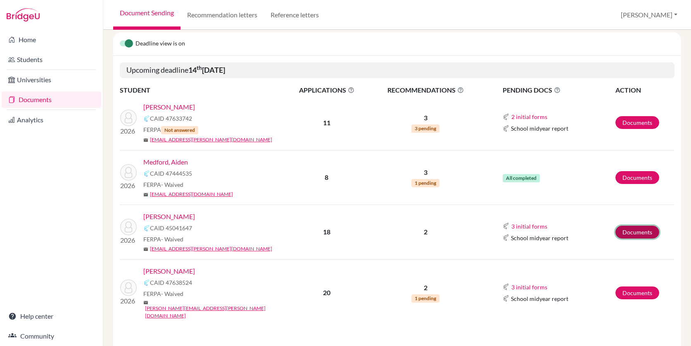
click at [642, 234] on link "Documents" at bounding box center [638, 232] width 44 height 13
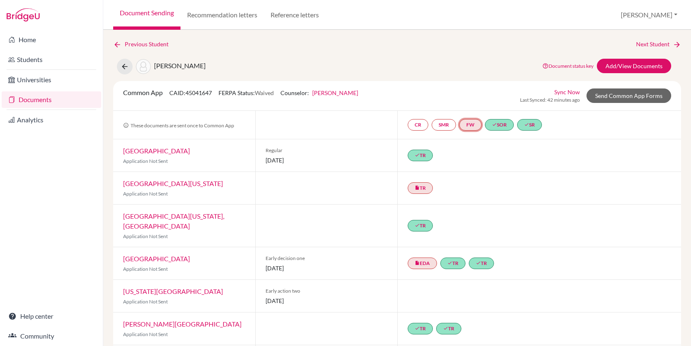
click at [472, 127] on link "FW" at bounding box center [471, 125] width 22 height 12
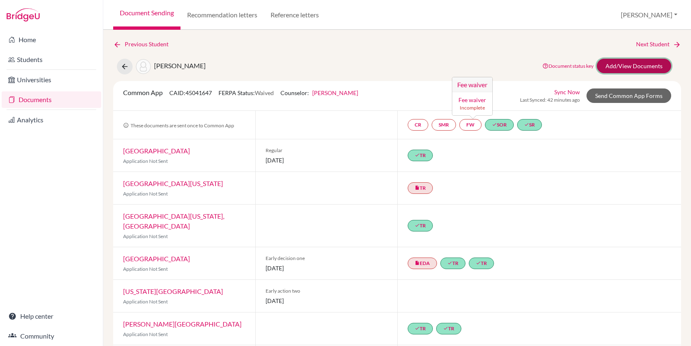
click at [623, 63] on link "Add/View Documents" at bounding box center [634, 66] width 74 height 14
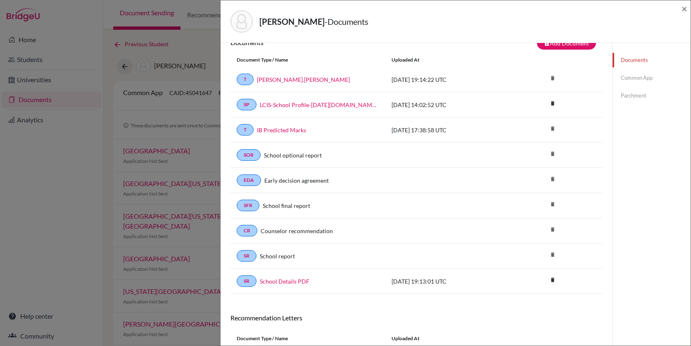
scroll to position [12, 0]
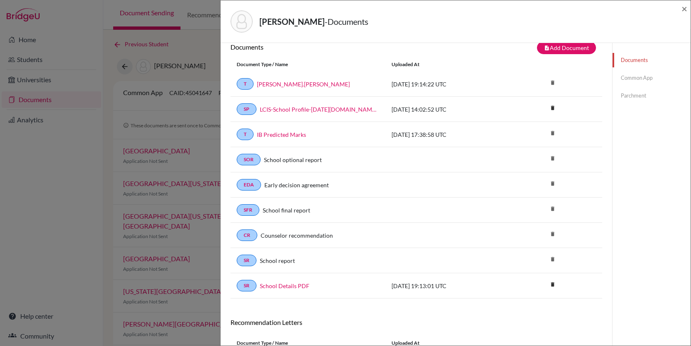
click at [642, 80] on link "Common App" at bounding box center [652, 78] width 78 height 14
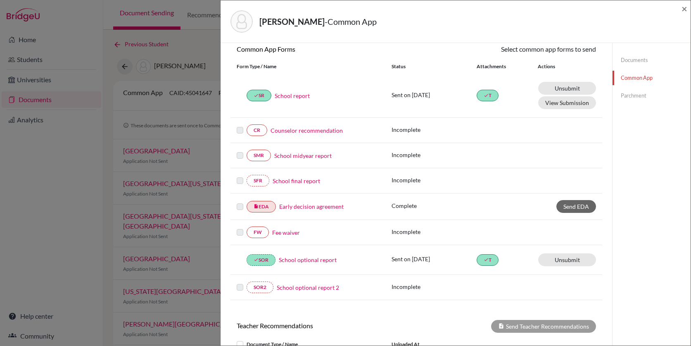
scroll to position [80, 0]
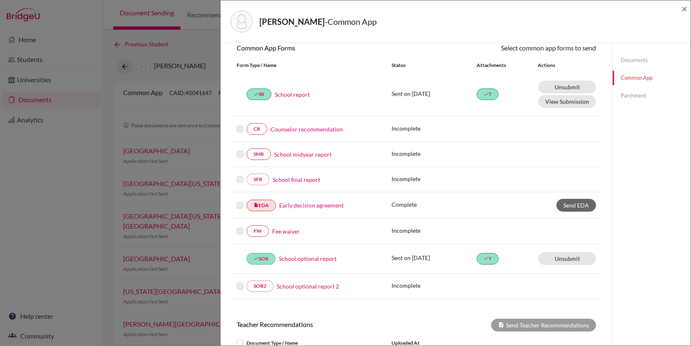
click at [284, 229] on link "Fee waiver" at bounding box center [286, 231] width 28 height 9
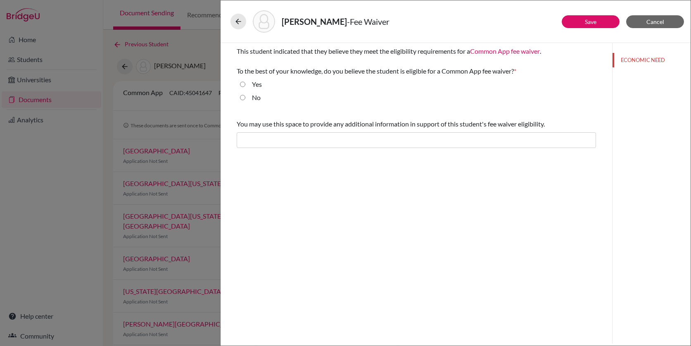
click at [243, 95] on input "No" at bounding box center [242, 98] width 5 height 10
radio input "true"
click at [591, 22] on link "Save" at bounding box center [591, 21] width 12 height 7
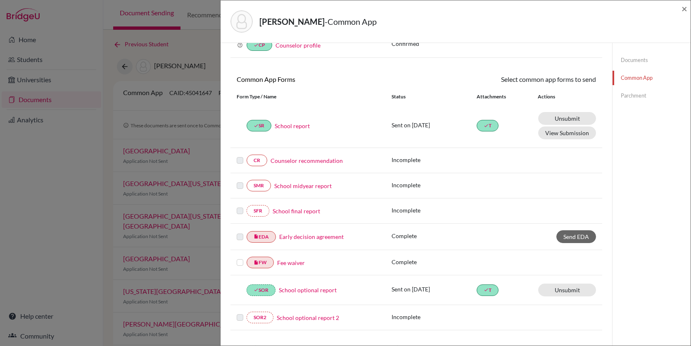
scroll to position [50, 0]
click at [687, 10] on span "×" at bounding box center [685, 8] width 6 height 12
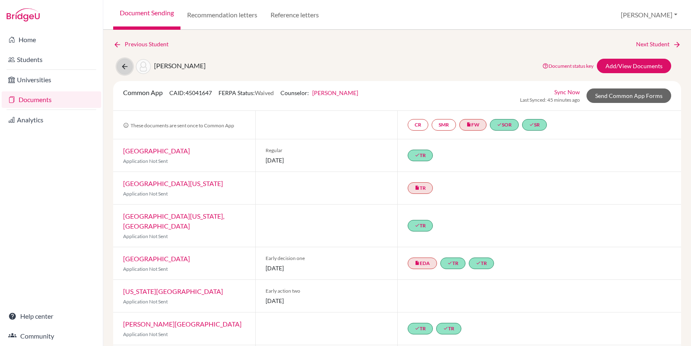
click at [124, 66] on icon at bounding box center [125, 66] width 8 height 8
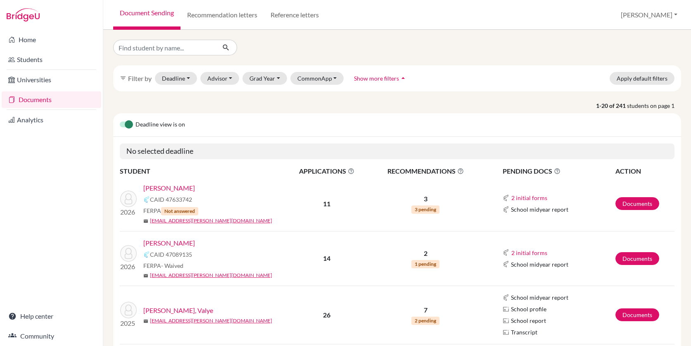
click at [41, 100] on link "Documents" at bounding box center [52, 99] width 100 height 17
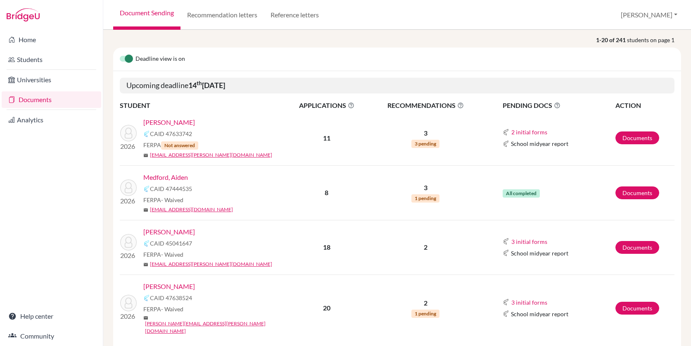
scroll to position [69, 0]
